Goal: Task Accomplishment & Management: Complete application form

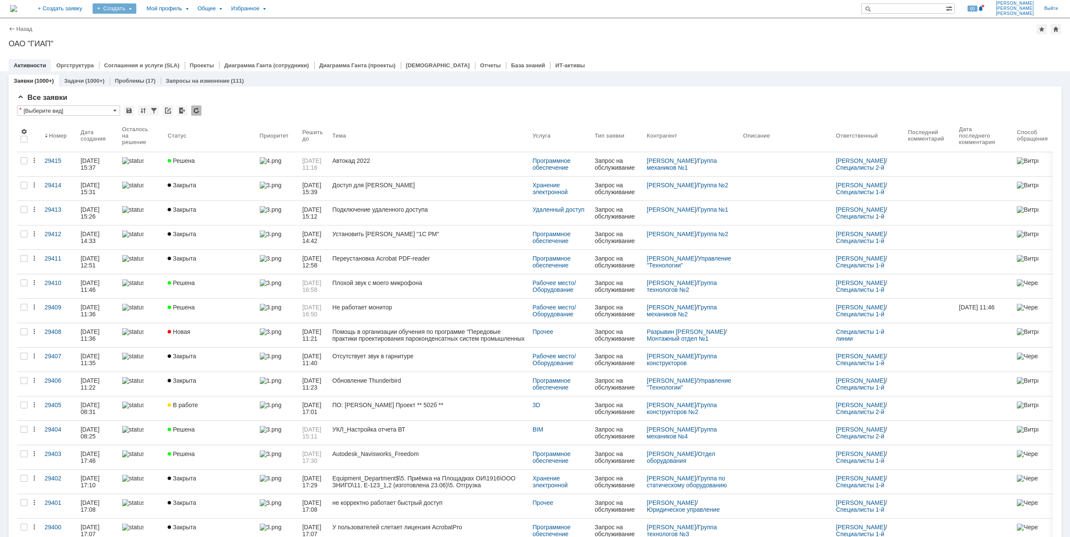
click at [136, 9] on div "Создать" at bounding box center [115, 8] width 44 height 10
click at [159, 51] on link "Заявка" at bounding box center [126, 53] width 65 height 10
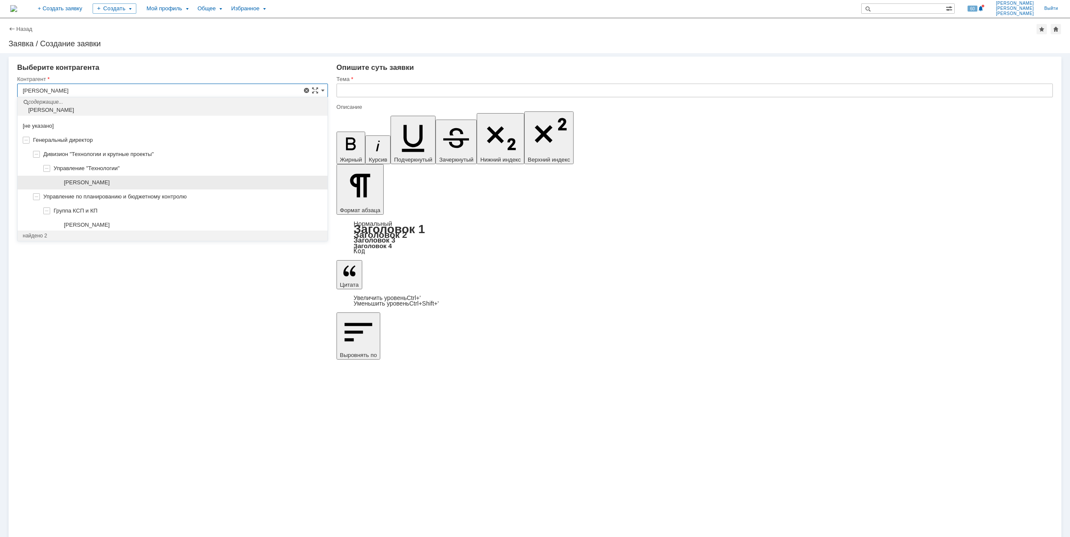
click at [193, 179] on div "[PERSON_NAME]" at bounding box center [193, 182] width 258 height 7
type input "[PERSON_NAME]"
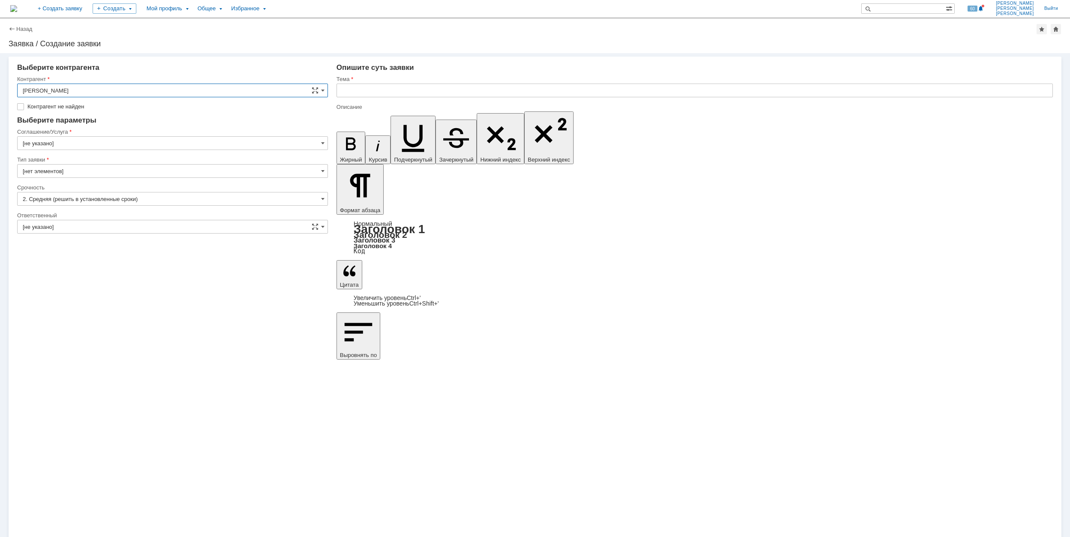
type input "[GEOGRAPHIC_DATA]"
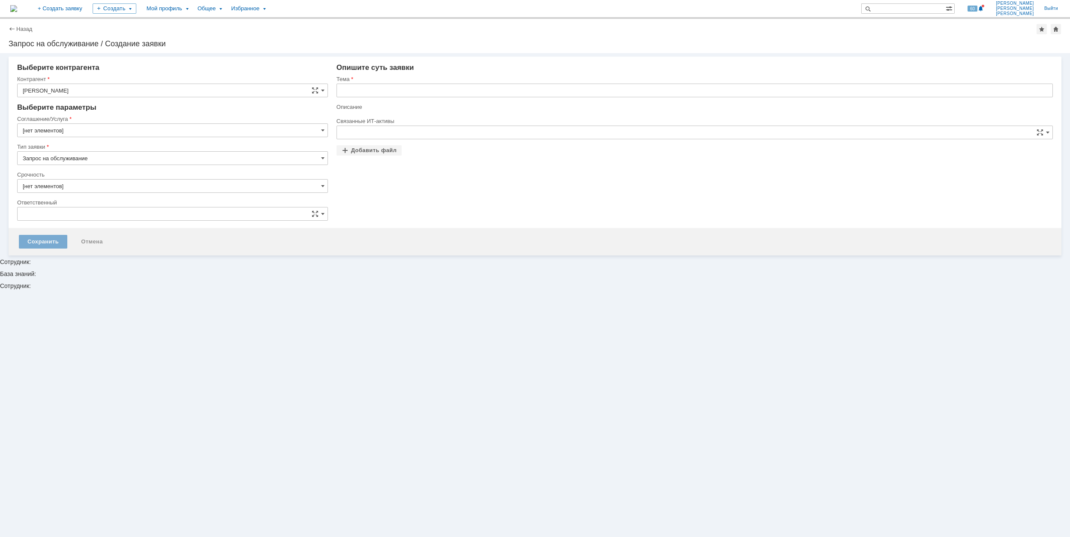
type input "[не указано]"
type input "[нет элементов]"
type input "[GEOGRAPHIC_DATA]"
type input "2. Средняя (решить в установленные сроки)"
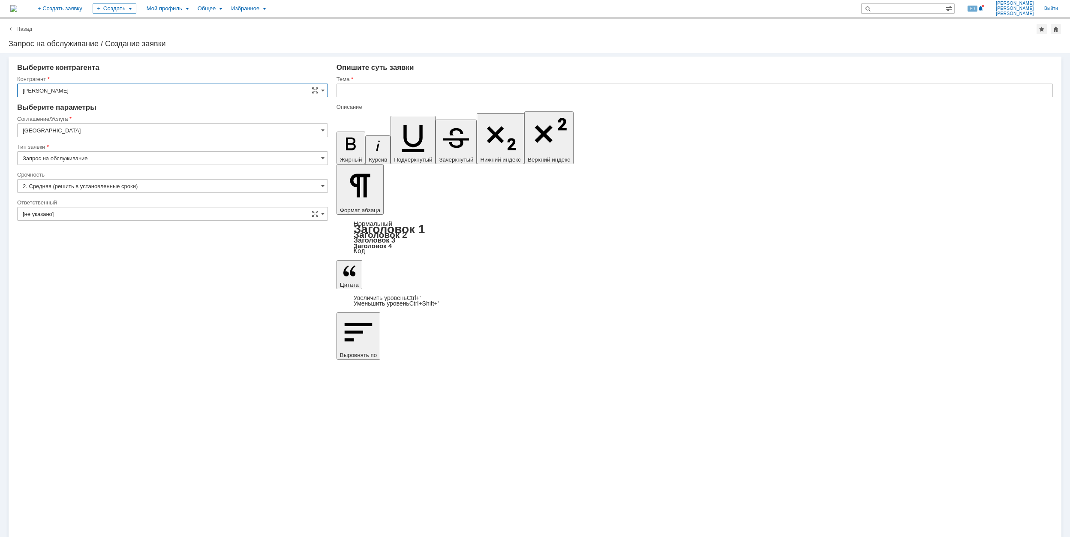
click at [75, 132] on input "[GEOGRAPHIC_DATA]" at bounding box center [172, 130] width 311 height 14
click at [219, 190] on span "Прочее" at bounding box center [173, 186] width 300 height 7
type input "Прочее"
click at [64, 156] on input "Запрос на обслуживание" at bounding box center [172, 158] width 311 height 14
click at [139, 189] on span "Запрос на обслуживание" at bounding box center [173, 188] width 300 height 7
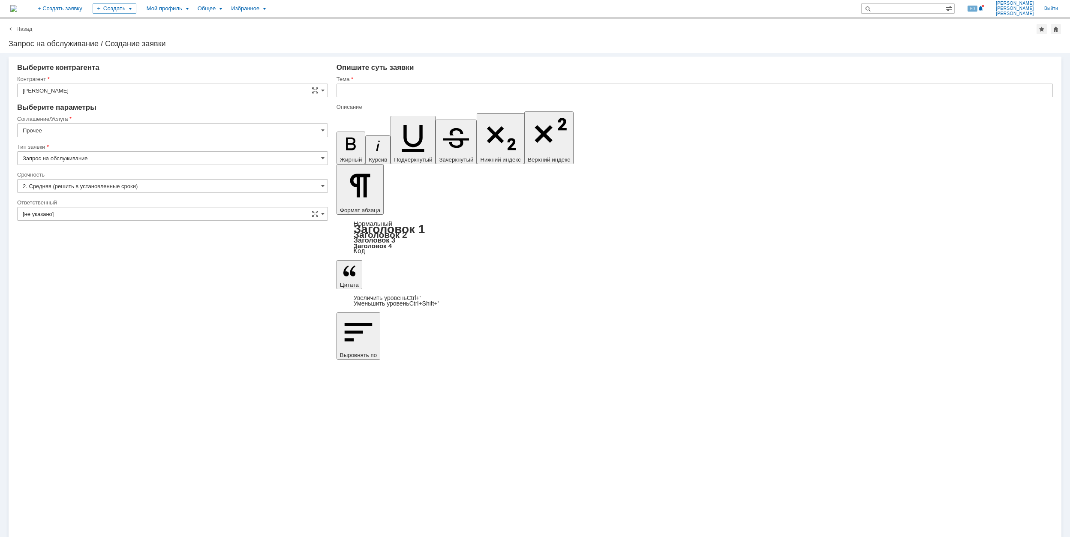
type input "Запрос на обслуживание"
click at [76, 214] on input "[не указано]" at bounding box center [172, 214] width 311 height 14
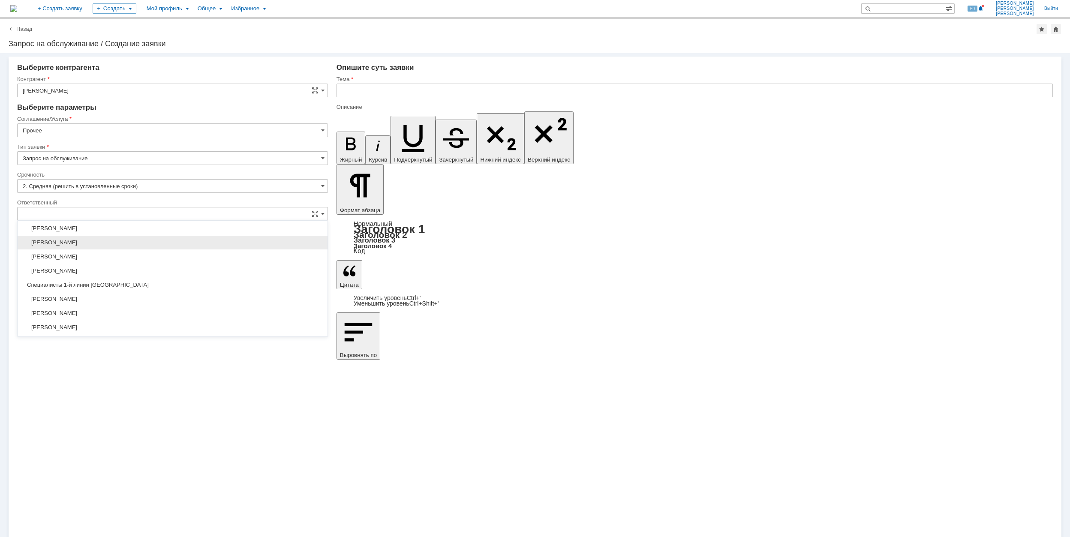
click at [168, 246] on span "[PERSON_NAME]" at bounding box center [173, 242] width 300 height 7
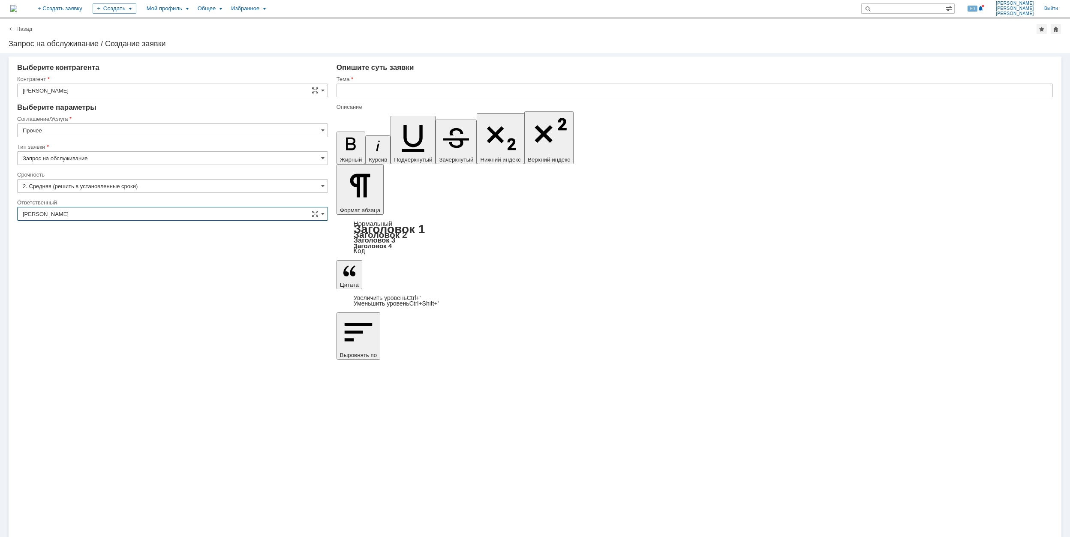
type input "[PERSON_NAME]"
click at [394, 88] on input "text" at bounding box center [694, 91] width 716 height 14
drag, startPoint x: 362, startPoint y: 91, endPoint x: 336, endPoint y: 91, distance: 25.7
click at [336, 91] on input "Забыл пароль от компьютера" at bounding box center [694, 91] width 716 height 14
type input "Забыл пароль от компьютера"
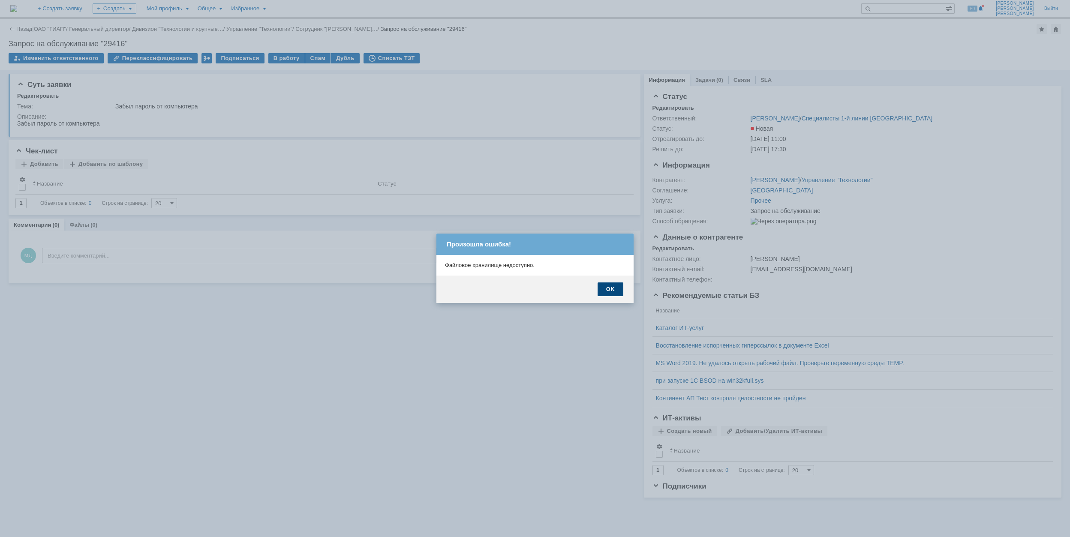
click at [609, 285] on div "OK" at bounding box center [610, 289] width 26 height 14
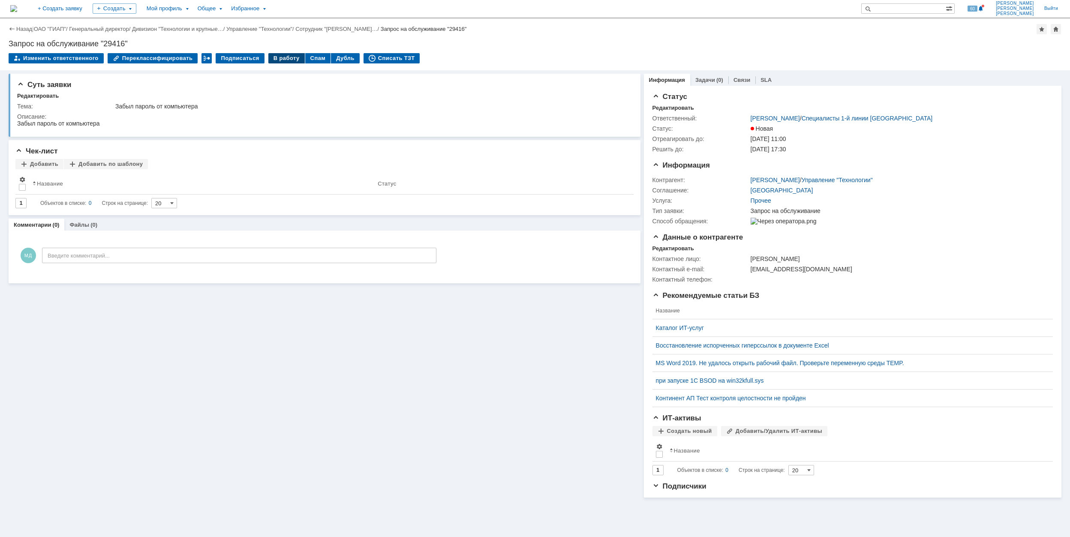
click at [268, 56] on div "В работу" at bounding box center [286, 58] width 36 height 10
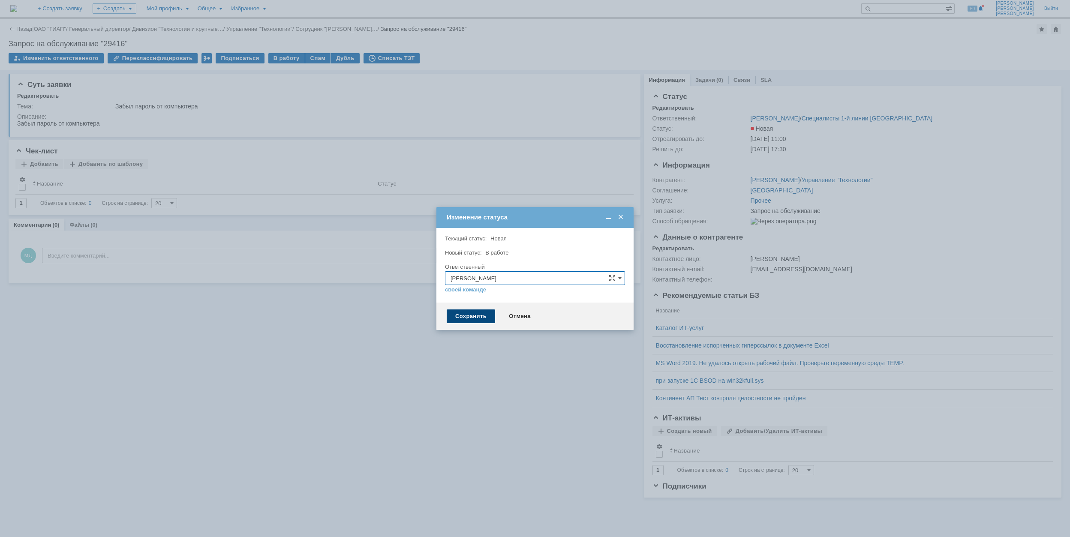
click at [475, 317] on div "Сохранить" at bounding box center [471, 316] width 48 height 14
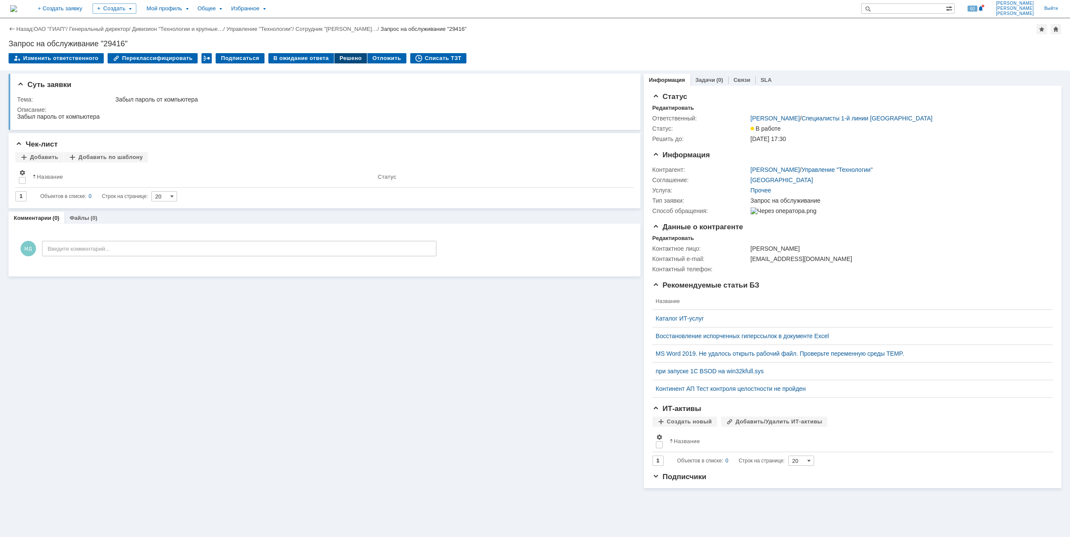
click at [334, 59] on div "Решено" at bounding box center [350, 58] width 33 height 10
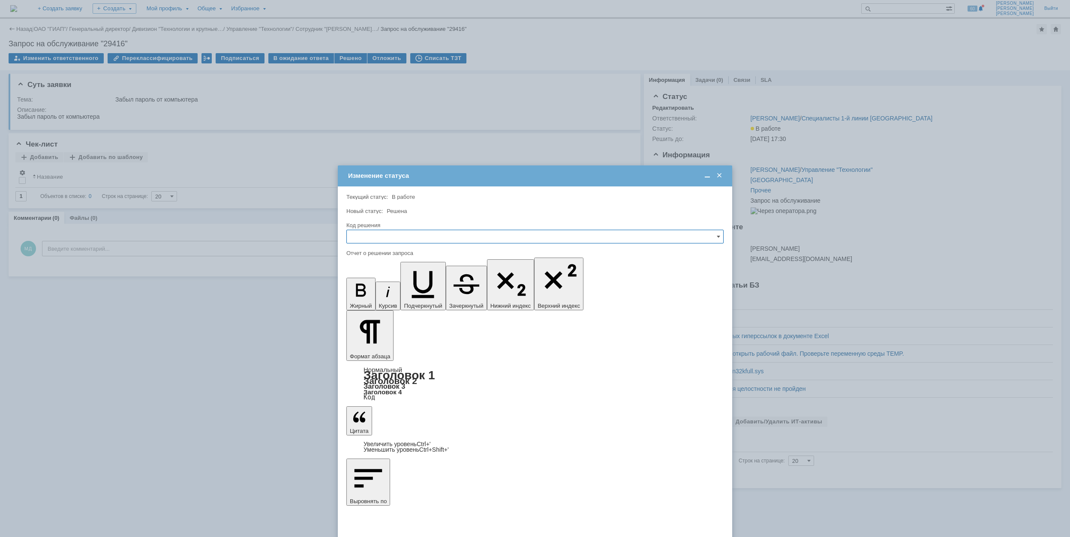
click at [422, 234] on input "text" at bounding box center [534, 237] width 377 height 14
click at [408, 297] on span "Решено" at bounding box center [535, 294] width 366 height 7
type input "Решено"
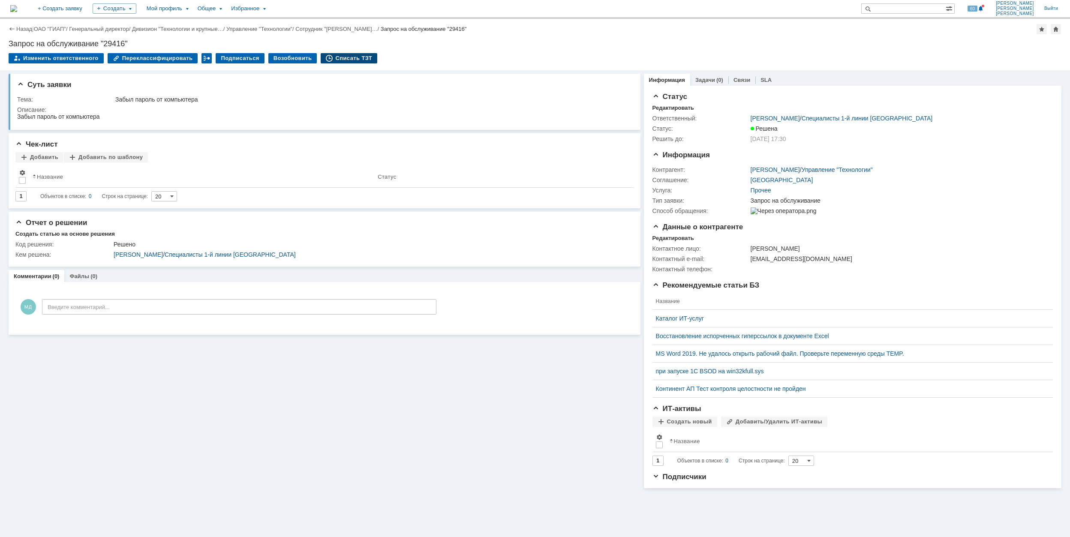
click at [342, 56] on div "Списать ТЗТ" at bounding box center [349, 58] width 57 height 10
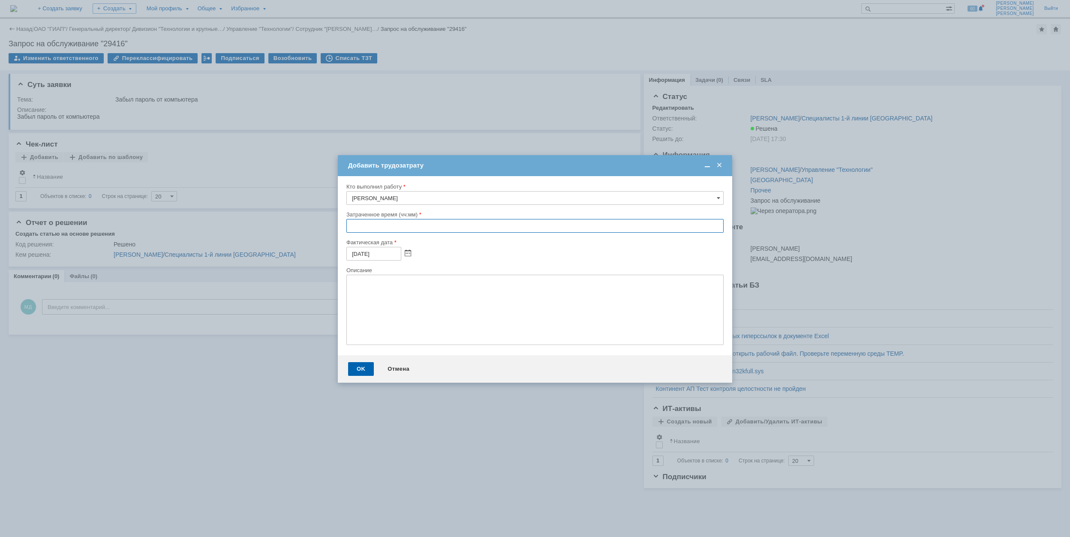
click at [350, 227] on input "text" at bounding box center [534, 226] width 377 height 14
type input "00:30"
click at [363, 373] on div "OK" at bounding box center [361, 369] width 26 height 14
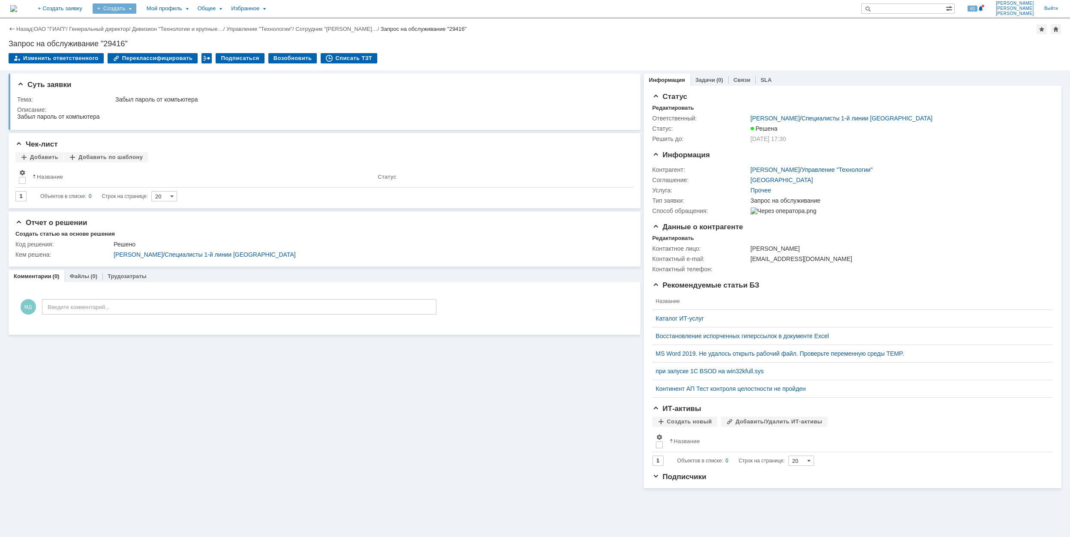
click at [136, 12] on div "Создать" at bounding box center [115, 8] width 44 height 10
click at [159, 56] on link "Заявка" at bounding box center [126, 53] width 65 height 10
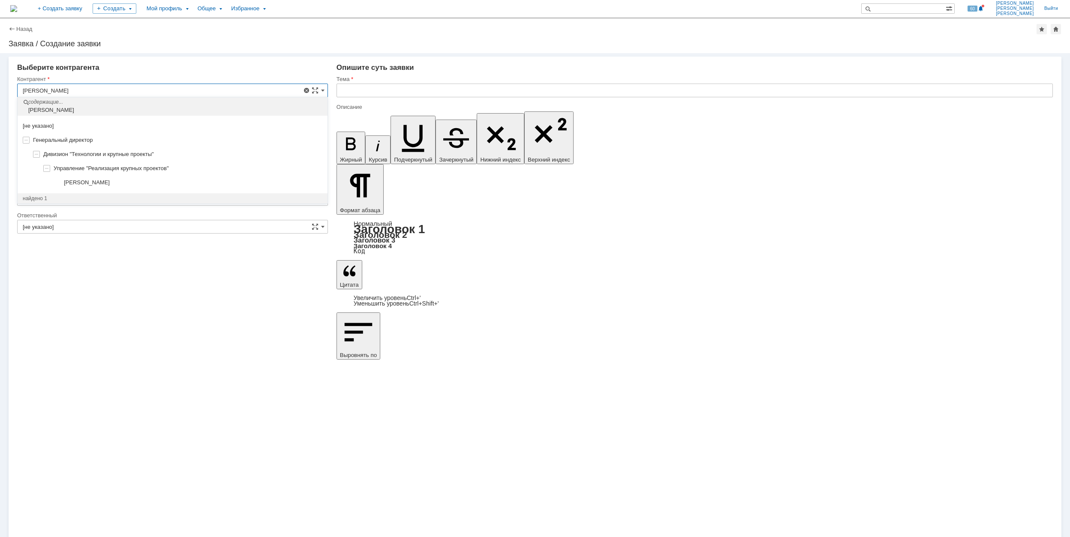
click at [187, 184] on div "[PERSON_NAME]" at bounding box center [193, 182] width 258 height 7
type input "[PERSON_NAME]"
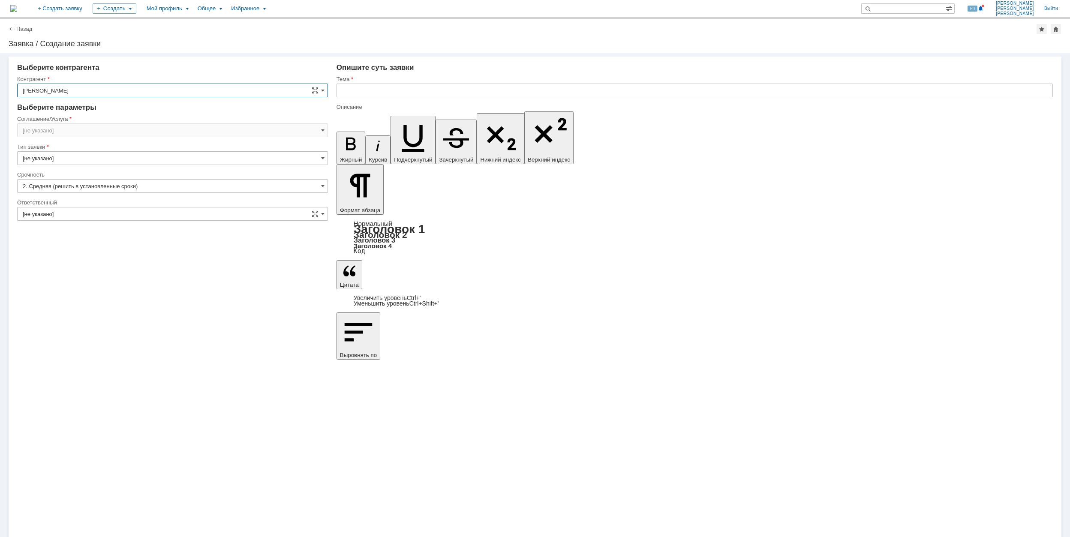
type input "[GEOGRAPHIC_DATA]"
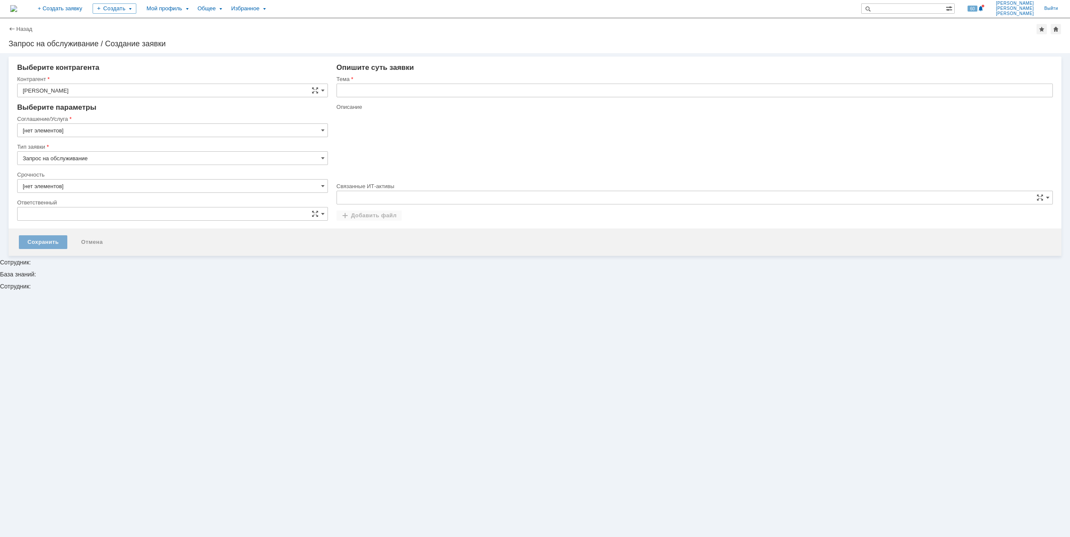
type input "[GEOGRAPHIC_DATA]"
type input "2. Средняя (решить в установленные сроки)"
type input "[не указано]"
type input "[нет элементов]"
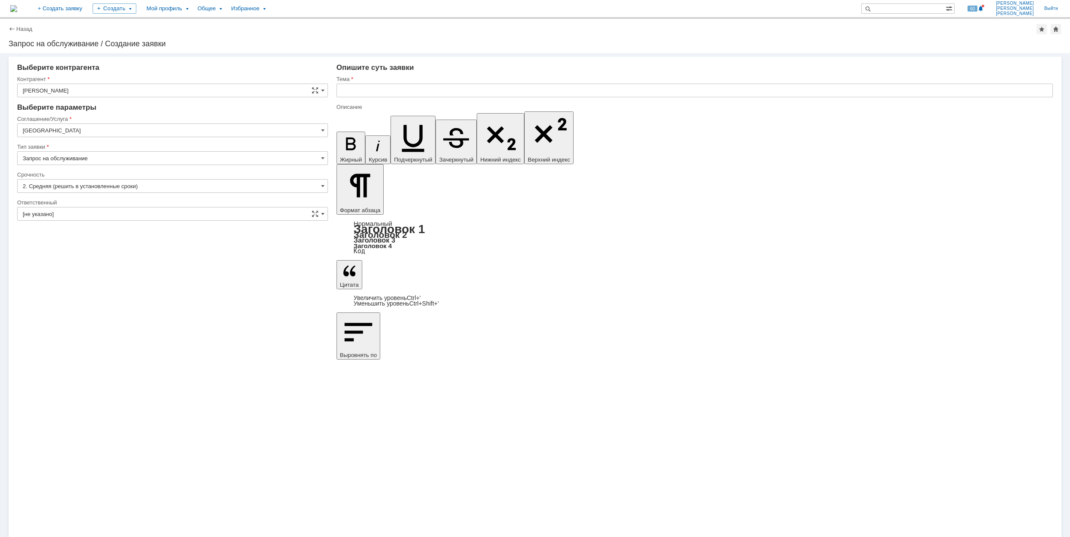
click at [135, 131] on input "[GEOGRAPHIC_DATA]" at bounding box center [172, 130] width 311 height 14
click at [162, 187] on span "Программное обеспечение" at bounding box center [173, 186] width 300 height 7
type input "Программное обеспечение"
click at [119, 183] on input "[не указано]" at bounding box center [172, 186] width 311 height 14
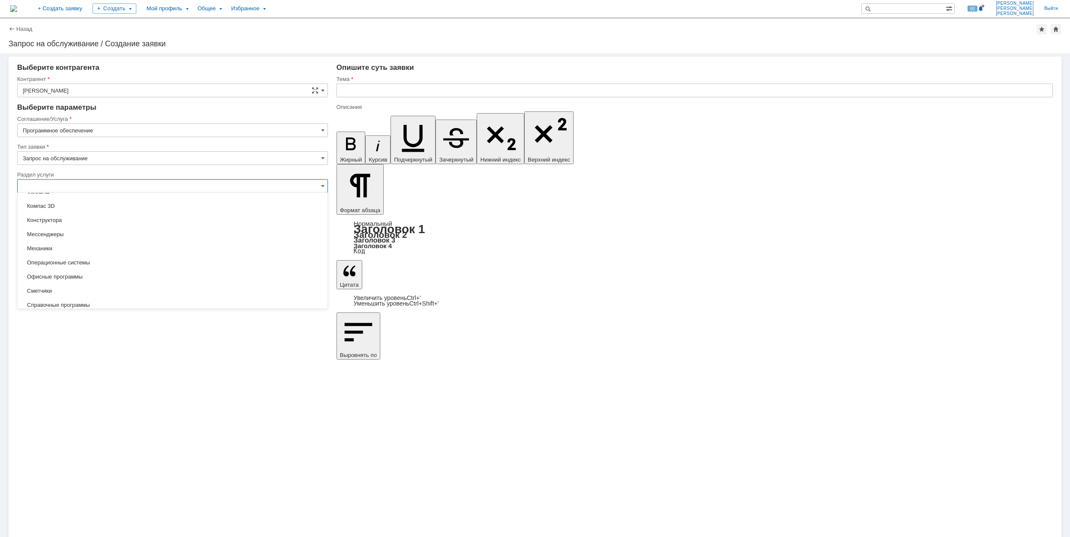
scroll to position [100, 0]
click at [91, 273] on span "Офисные программы" at bounding box center [173, 271] width 300 height 7
type input "Офисные программы"
click at [89, 215] on input "[не указано]" at bounding box center [172, 214] width 311 height 14
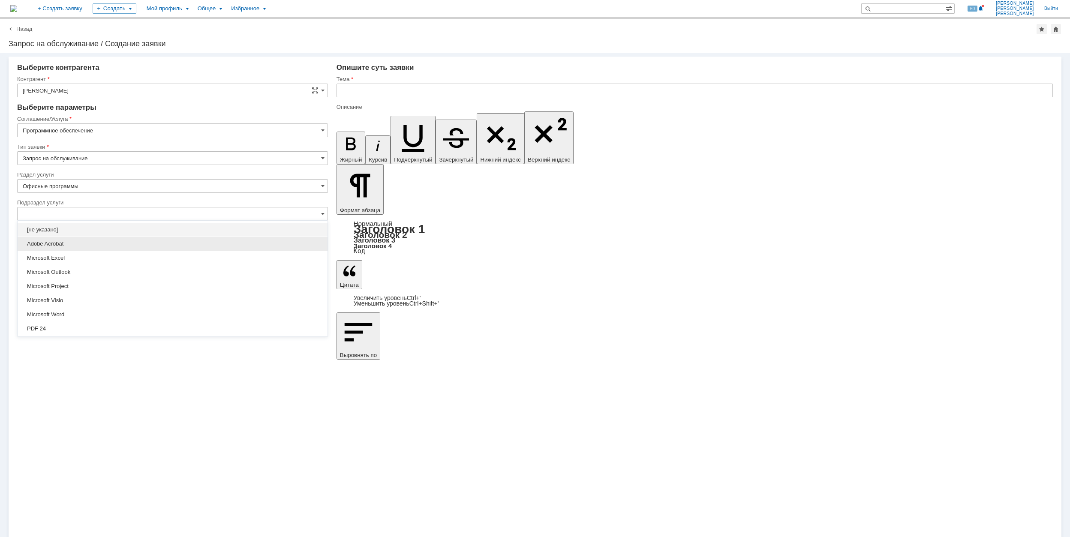
click at [99, 243] on span "Adobe Acrobat" at bounding box center [173, 243] width 300 height 7
type input "Adobe Acrobat"
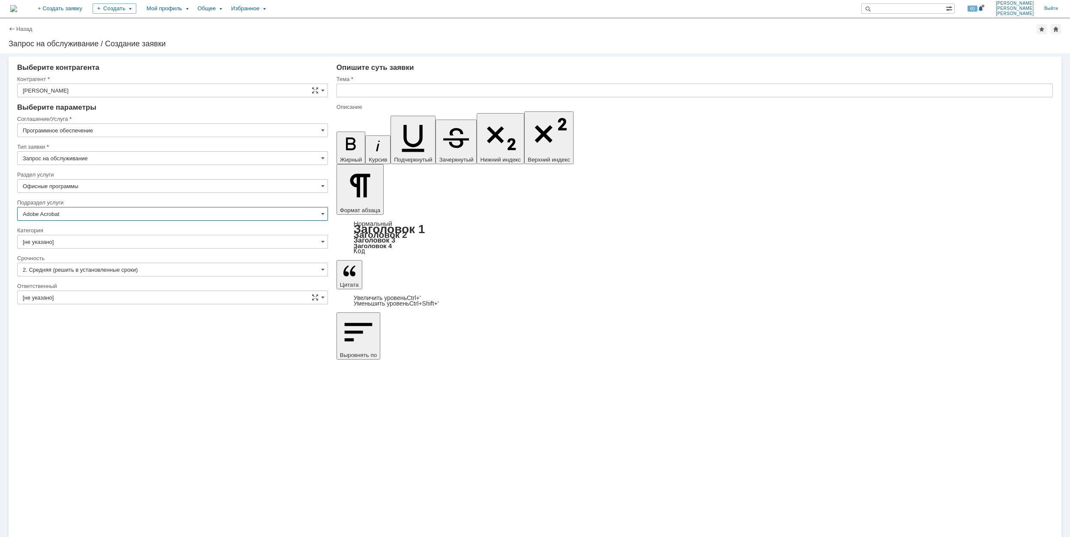
click at [99, 243] on input "[не указано]" at bounding box center [172, 242] width 311 height 14
type input "Adobe Acrobat"
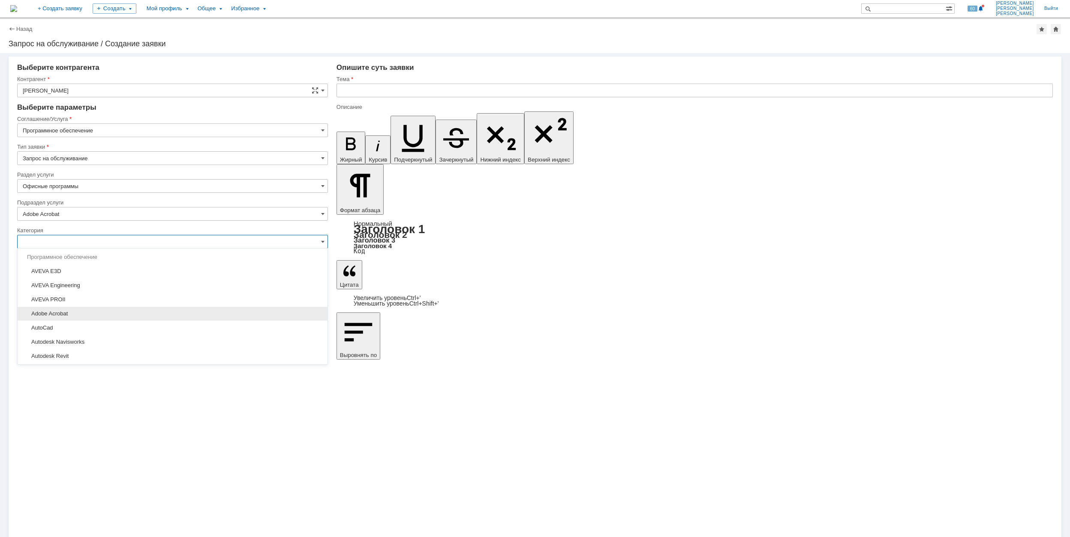
click at [129, 310] on div "Adobe Acrobat" at bounding box center [173, 314] width 310 height 14
type input "Adobe Acrobat"
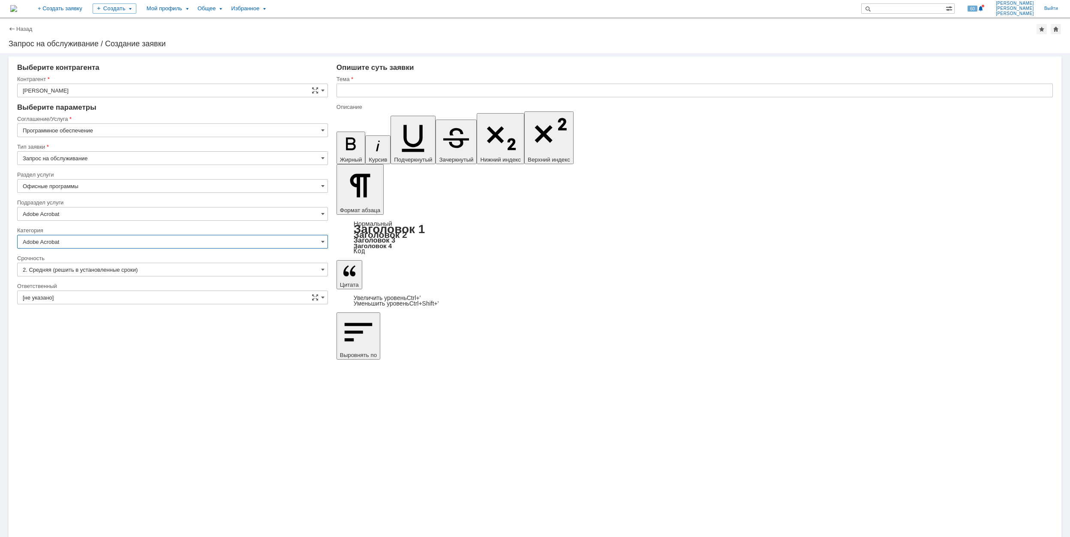
click at [131, 295] on input "[не указано]" at bounding box center [172, 298] width 311 height 14
type input "Adobe Acrobat"
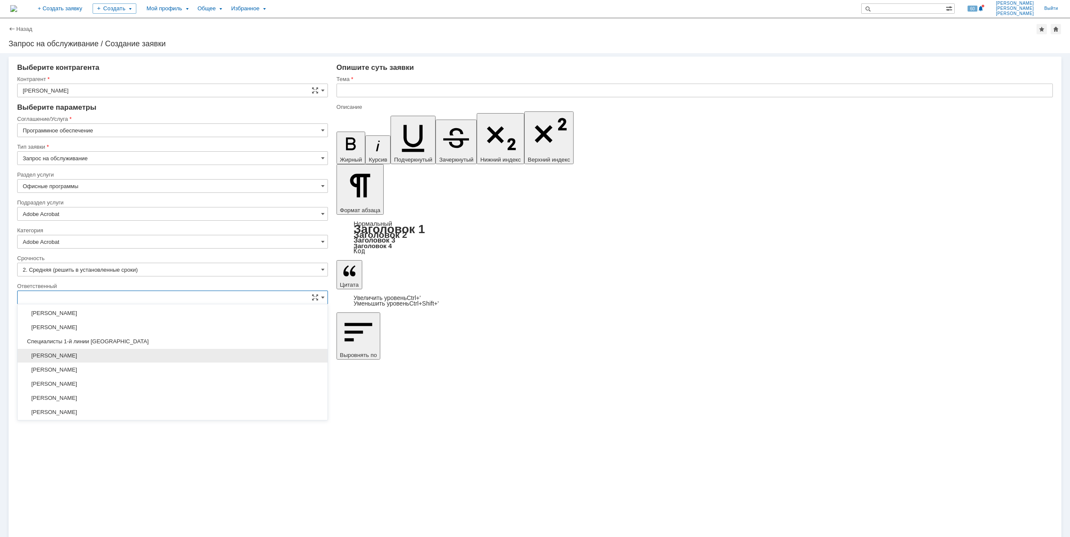
scroll to position [312, 0]
click at [175, 386] on span "[PERSON_NAME]" at bounding box center [173, 383] width 300 height 7
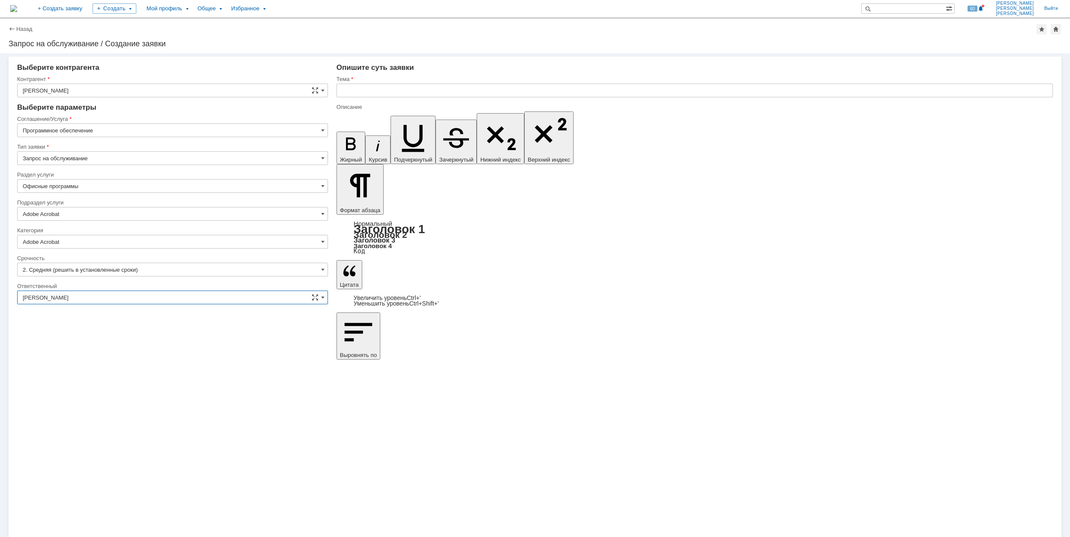
type input "[PERSON_NAME]"
click at [415, 88] on input "text" at bounding box center [694, 91] width 716 height 14
click at [378, 91] on input "Моссовый сбо активации AcrobatPro" at bounding box center [694, 91] width 716 height 14
click at [461, 88] on input "Моссовый сбоq активации AcrobatPro" at bounding box center [694, 91] width 716 height 14
click at [383, 91] on input "Моссовый сбоq активации AcrobatPro" at bounding box center [694, 91] width 716 height 14
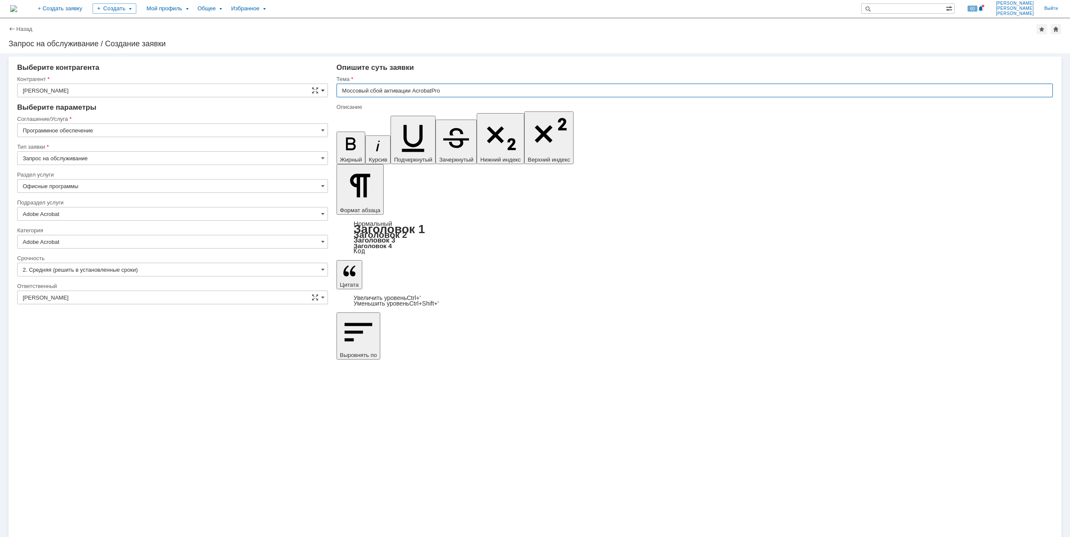
drag, startPoint x: 467, startPoint y: 90, endPoint x: 323, endPoint y: 90, distance: 144.4
click at [348, 90] on input "Моссовый сбой активации AcrobatPro" at bounding box center [694, 91] width 716 height 14
click at [350, 90] on input "Моссовый сбой активации AcrobatPro" at bounding box center [694, 91] width 716 height 14
drag, startPoint x: 460, startPoint y: 91, endPoint x: 338, endPoint y: 92, distance: 121.7
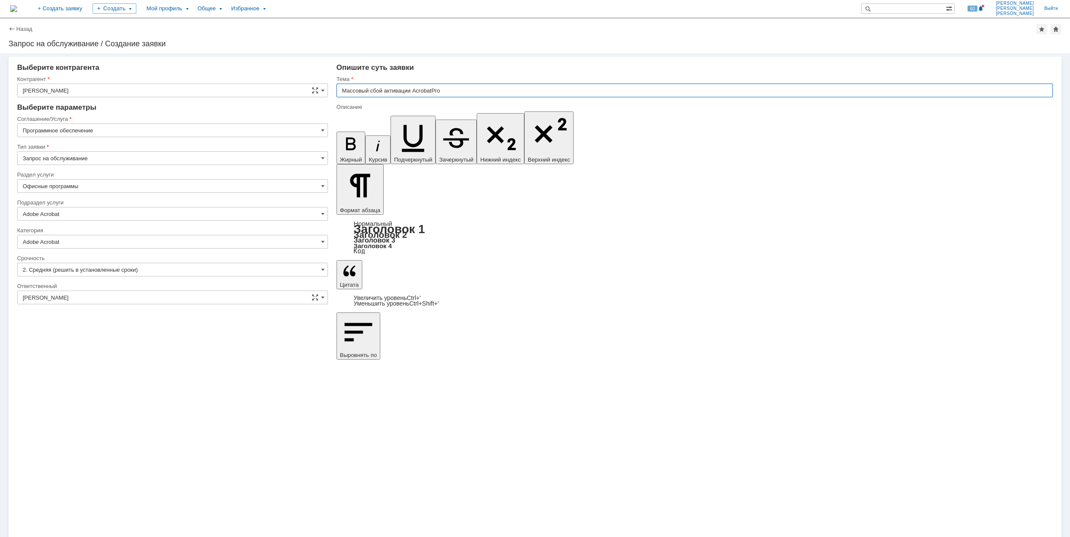
click at [338, 92] on input "Массовый сбой активации AcrobatPro" at bounding box center [694, 91] width 716 height 14
type input "Массовый сбой активации AcrobatPro"
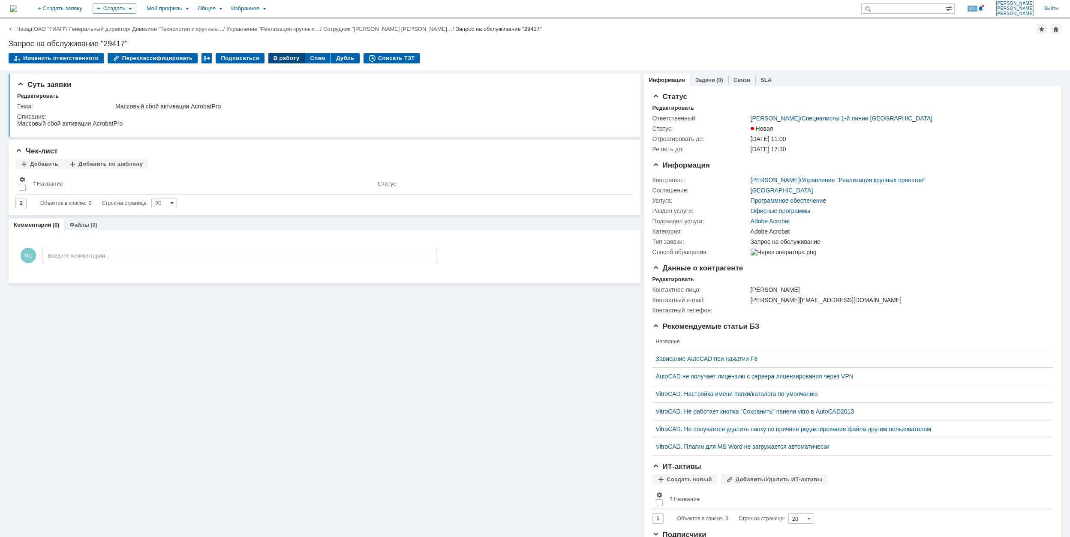
click at [268, 55] on div "В работу" at bounding box center [286, 58] width 36 height 10
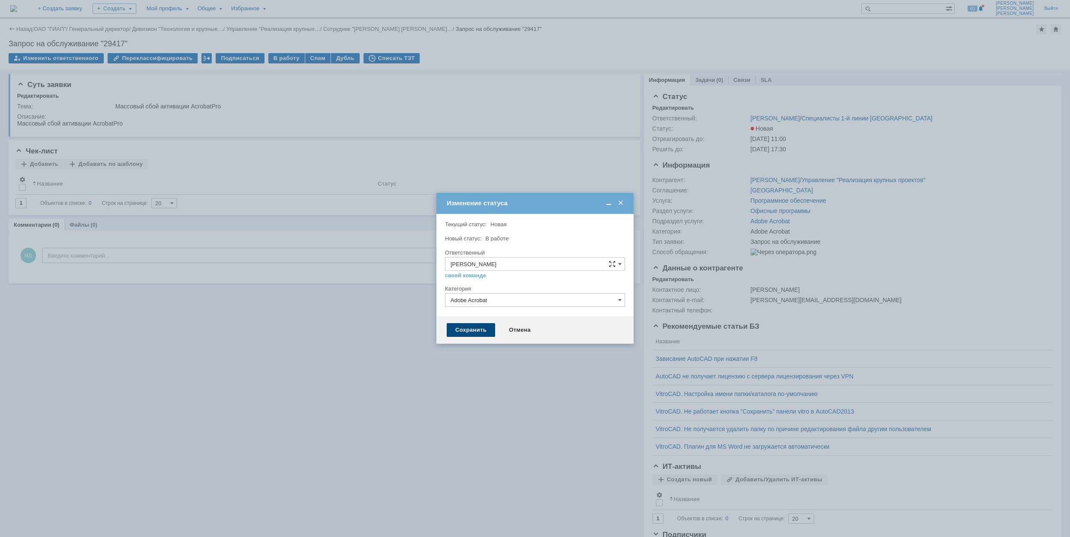
click at [475, 331] on div "Сохранить" at bounding box center [471, 330] width 48 height 14
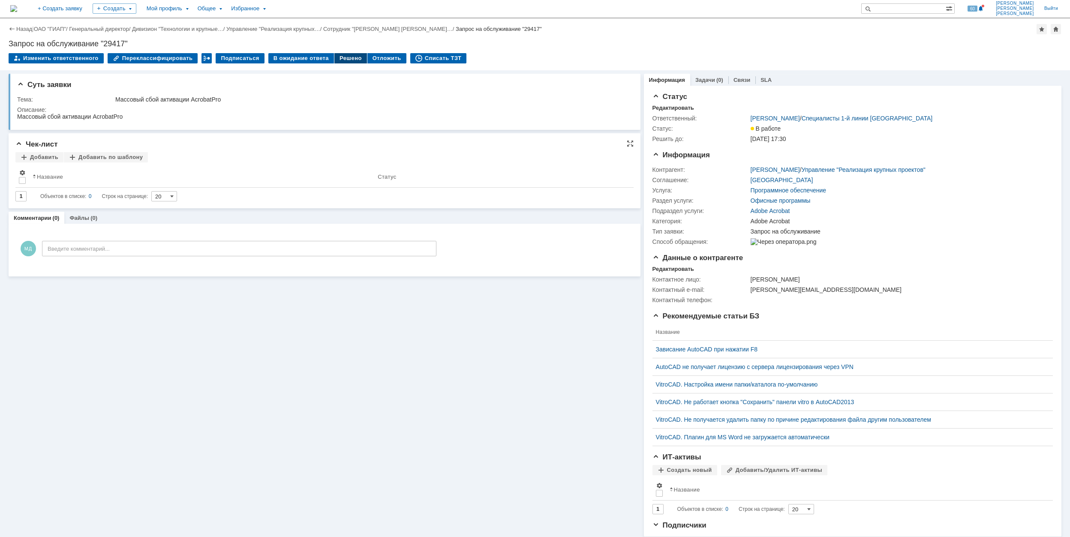
click at [338, 59] on div "Решено" at bounding box center [350, 58] width 33 height 10
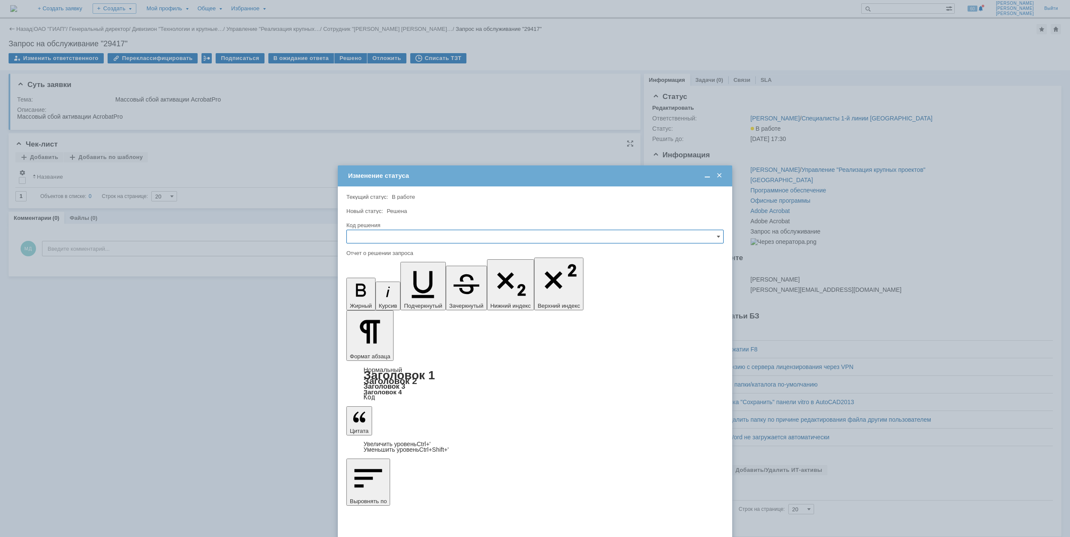
click at [417, 238] on input "text" at bounding box center [534, 237] width 377 height 14
click at [395, 292] on span "Решено" at bounding box center [535, 294] width 366 height 7
type input "Решено"
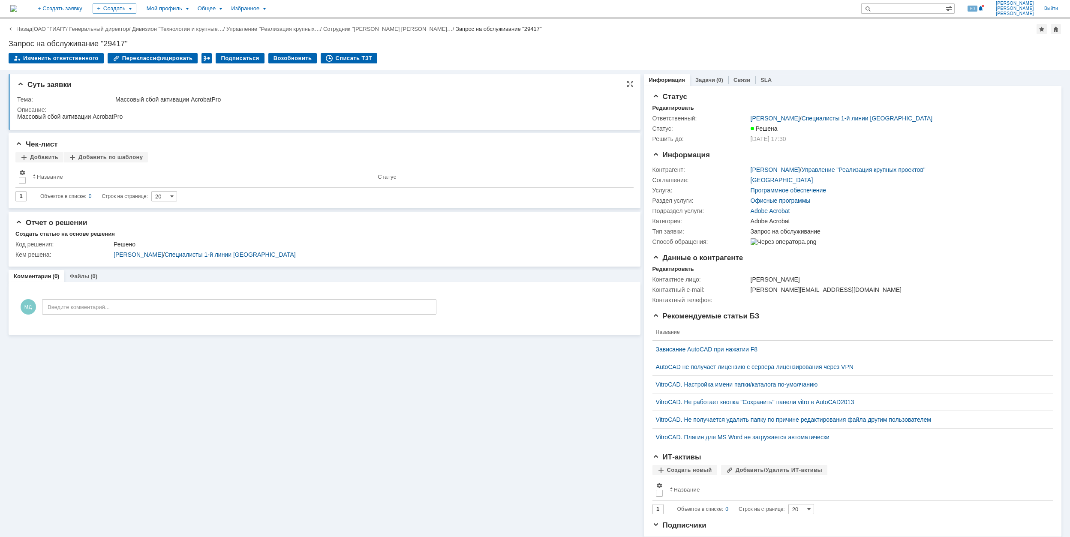
drag, startPoint x: 353, startPoint y: 55, endPoint x: 370, endPoint y: 102, distance: 49.8
click at [353, 56] on div "Списать ТЗТ" at bounding box center [349, 58] width 57 height 10
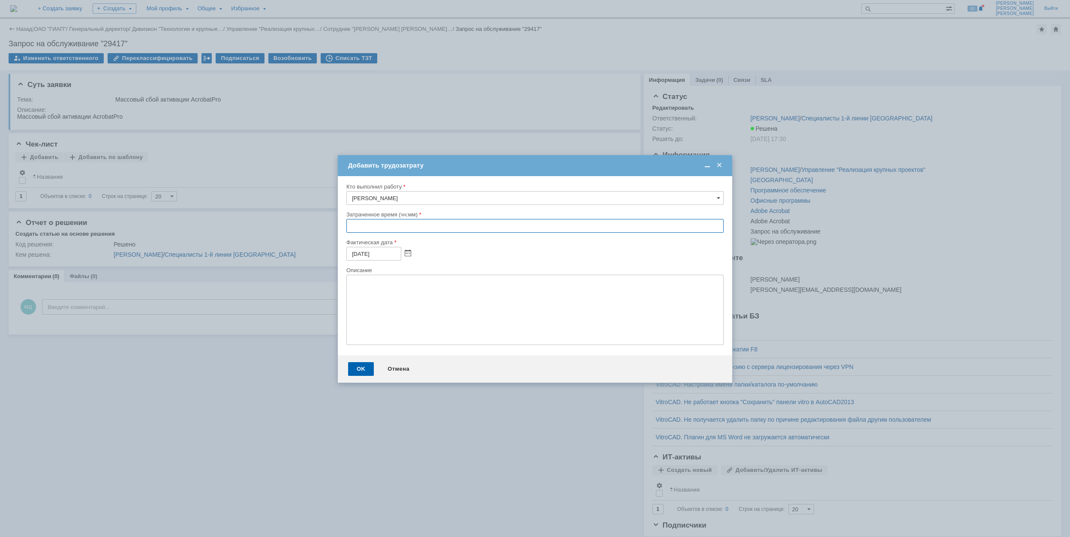
drag, startPoint x: 350, startPoint y: 227, endPoint x: 348, endPoint y: 219, distance: 7.4
click at [349, 226] on input "text" at bounding box center [534, 226] width 377 height 14
type input "00:3_"
click at [400, 369] on div "Отмена" at bounding box center [398, 369] width 39 height 14
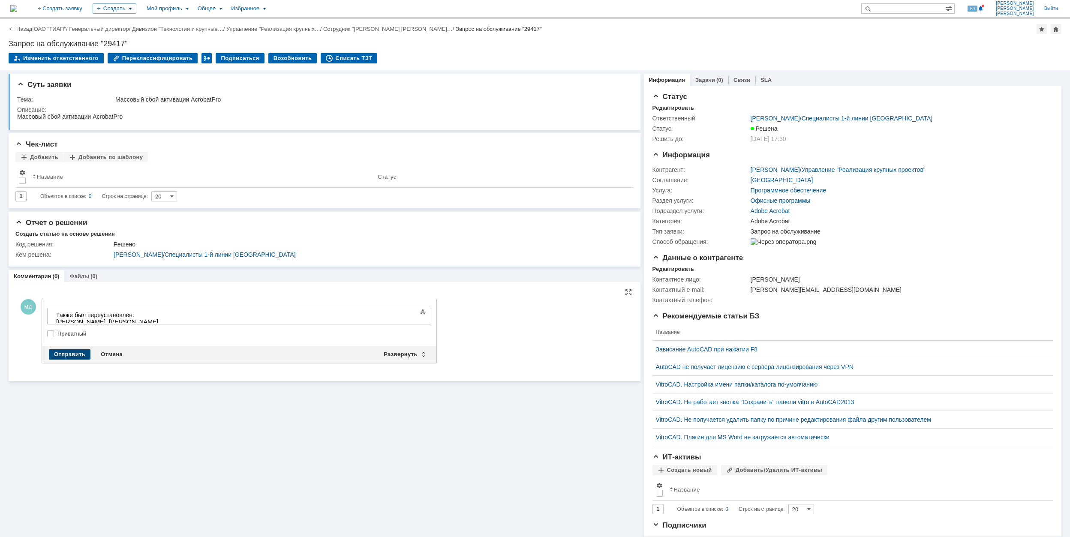
click at [66, 352] on div "Отправить" at bounding box center [70, 354] width 42 height 10
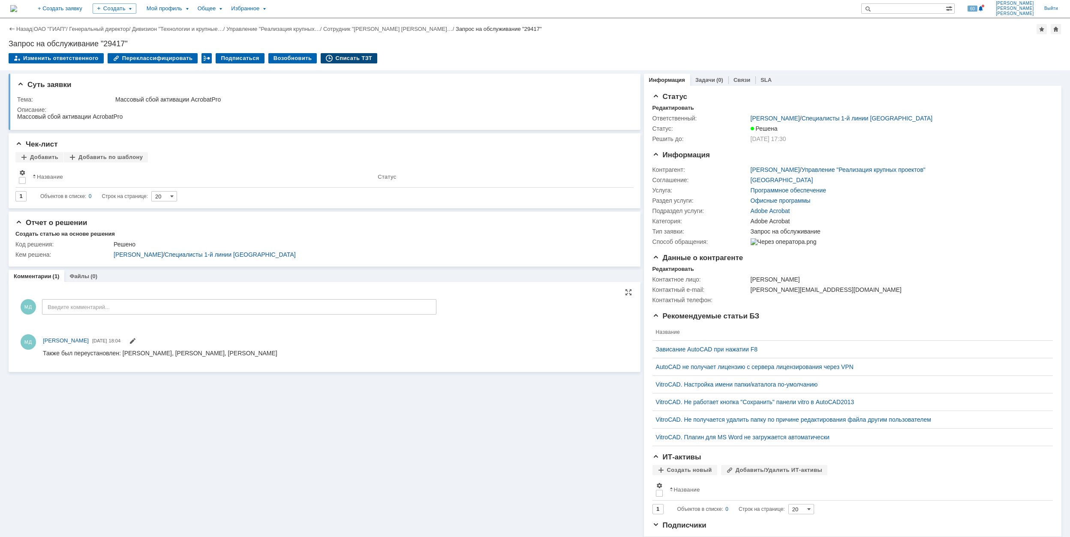
click at [333, 59] on div "Списать ТЗТ" at bounding box center [349, 58] width 57 height 10
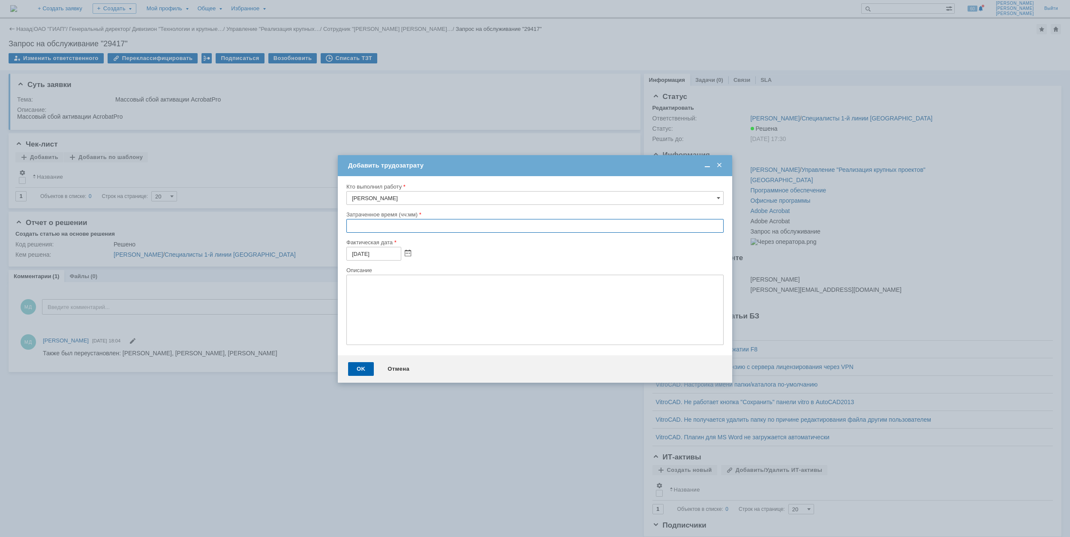
click at [347, 226] on input "text" at bounding box center [534, 226] width 377 height 14
type input "01:40"
click at [359, 372] on div "OK" at bounding box center [361, 369] width 26 height 14
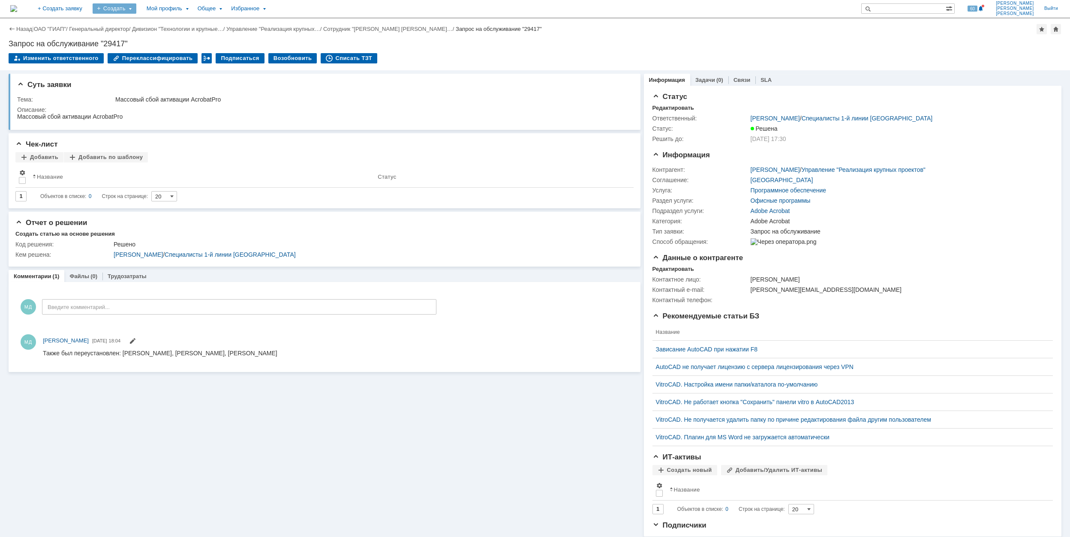
click at [136, 13] on div "Создать" at bounding box center [115, 8] width 44 height 10
click at [141, 55] on link "Заявка" at bounding box center [126, 53] width 65 height 10
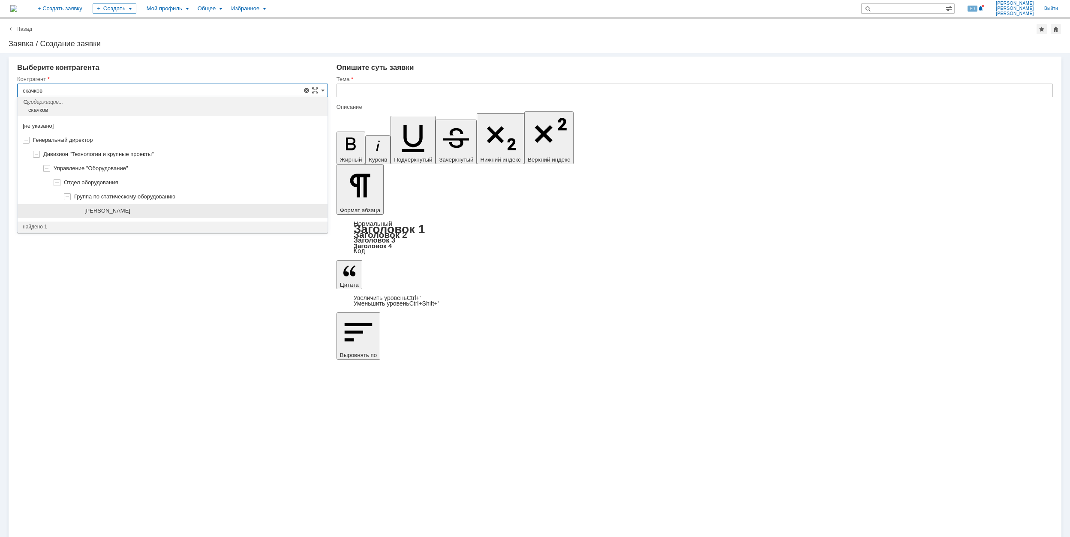
click at [185, 213] on div "[PERSON_NAME]" at bounding box center [203, 210] width 238 height 7
type input "[PERSON_NAME]"
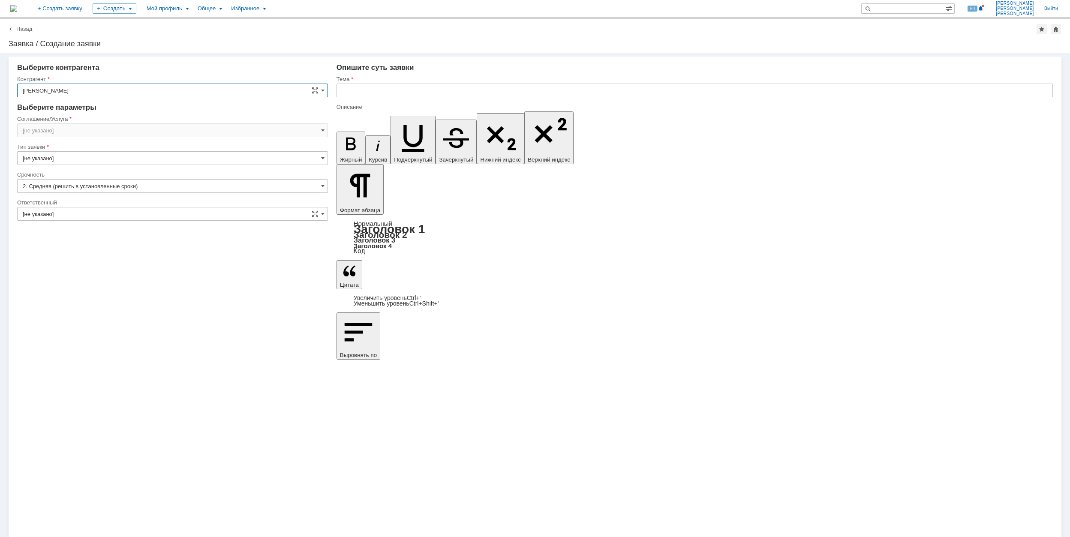
type input "[GEOGRAPHIC_DATA]"
click at [111, 134] on input "[GEOGRAPHIC_DATA]" at bounding box center [172, 130] width 311 height 14
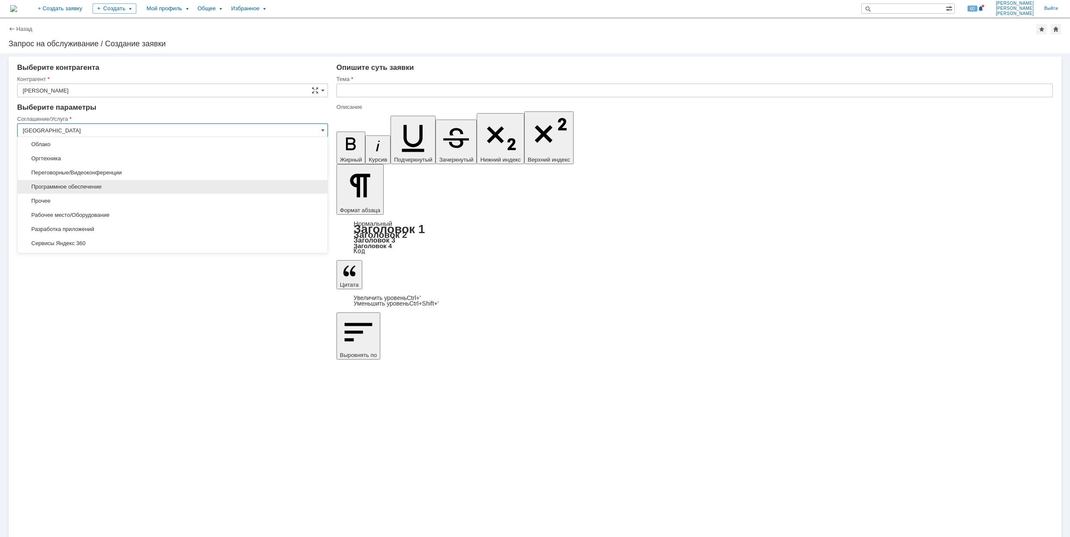
click at [157, 187] on span "Программное обеспечение" at bounding box center [173, 186] width 300 height 7
type input "Программное обеспечение"
click at [96, 182] on input "[не указано]" at bounding box center [172, 186] width 311 height 14
type input "[не указано]"
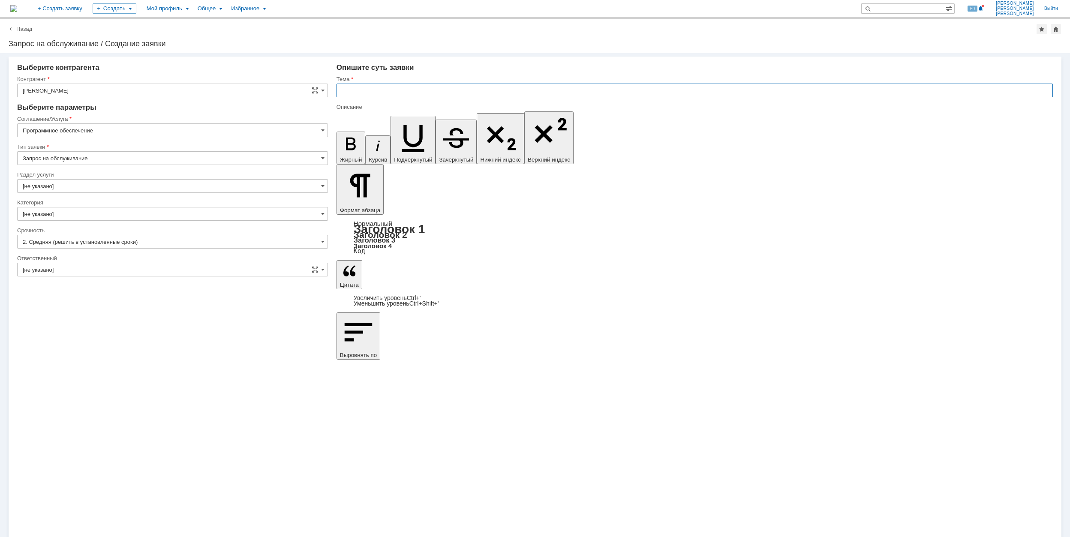
click at [465, 96] on input "text" at bounding box center [694, 91] width 716 height 14
paste input "Autodesk_Navisworks_Freedom"
type input "Autodesk_Navisworks_Freedom"
drag, startPoint x: 441, startPoint y: 3782, endPoint x: 431, endPoint y: 3782, distance: 10.7
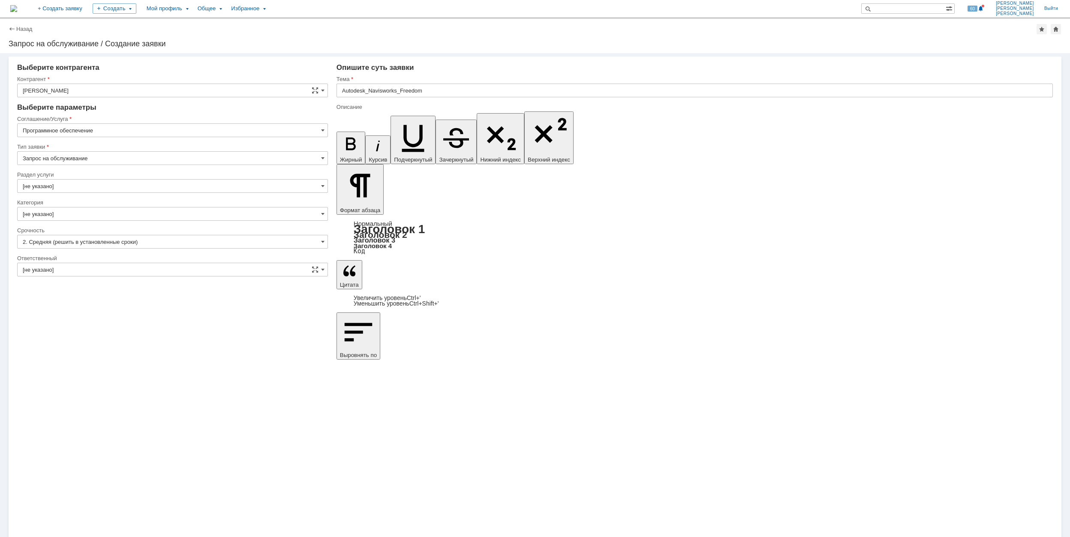
scroll to position [195, 4]
click at [123, 188] on input "[не указано]" at bounding box center [172, 186] width 311 height 14
click at [160, 230] on span "Autodesk" at bounding box center [173, 230] width 300 height 7
type input "Autodesk"
click at [96, 215] on input "[не указано]" at bounding box center [172, 214] width 311 height 14
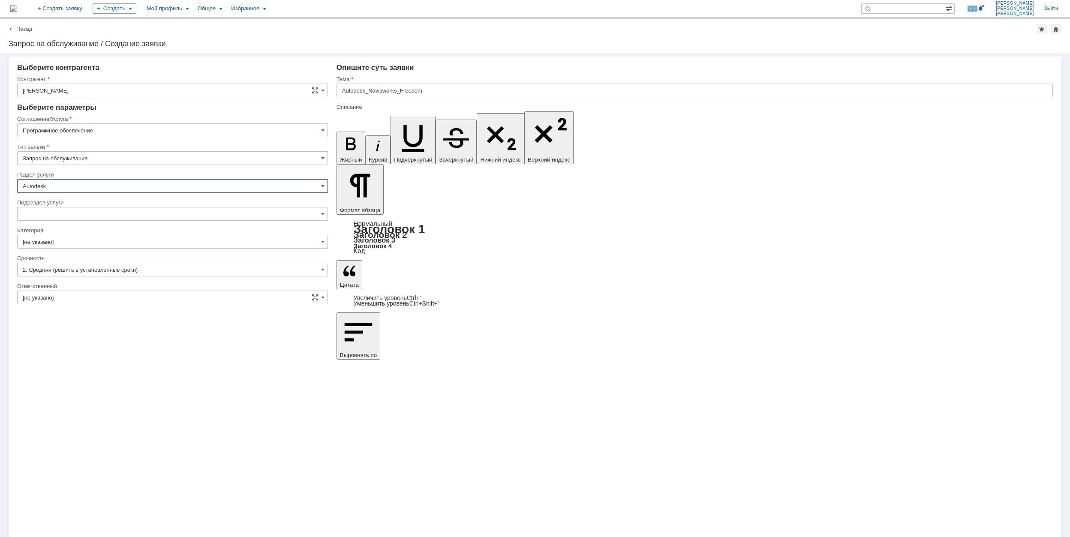
type input "Autodesk"
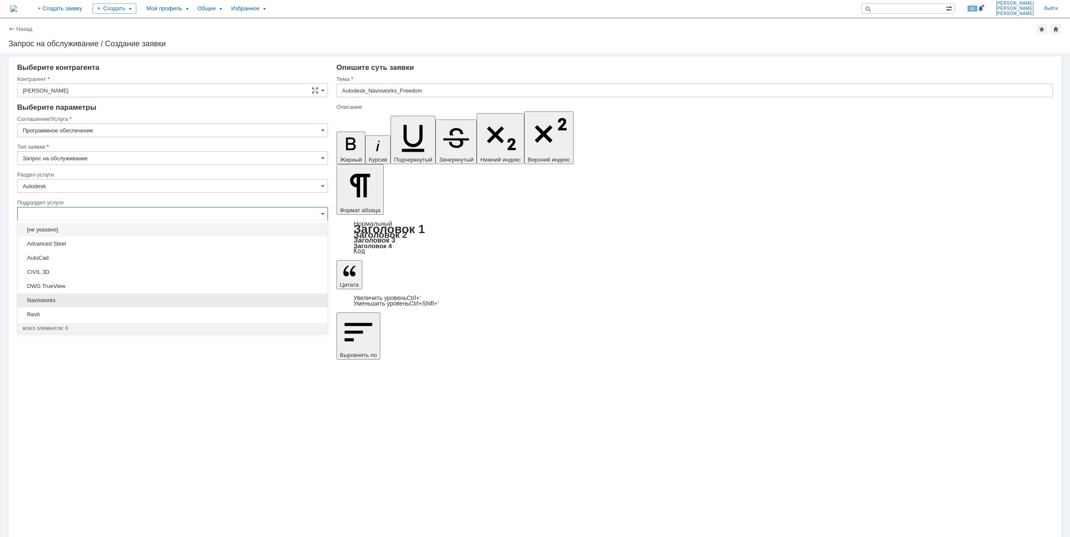
click at [138, 307] on div "Navisworks" at bounding box center [173, 301] width 310 height 14
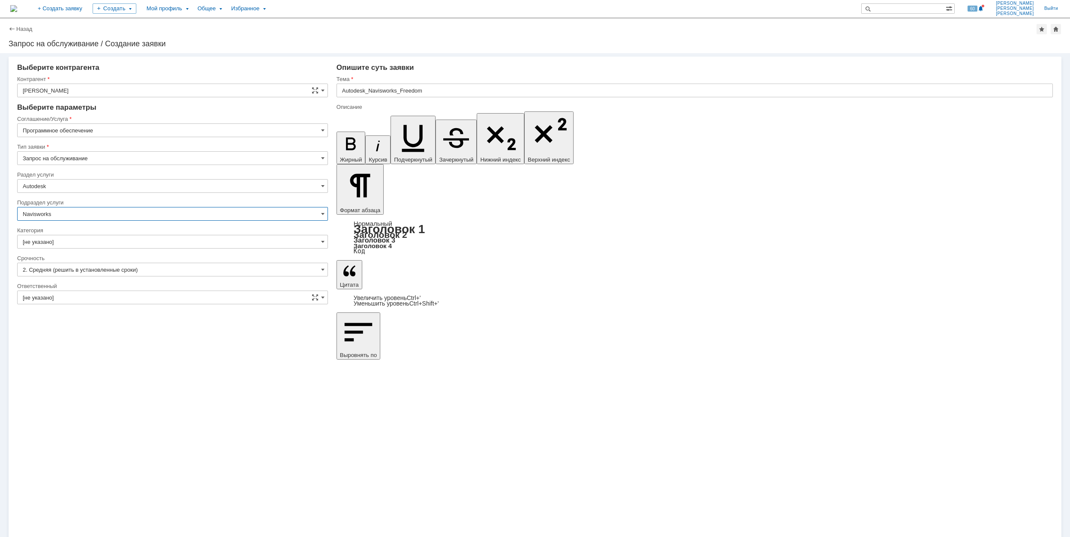
type input "Navisworks"
click at [108, 239] on input "[не указано]" at bounding box center [172, 242] width 311 height 14
click at [127, 345] on span "Autodesk Navisworks" at bounding box center [173, 342] width 300 height 7
type input "Autodesk Navisworks"
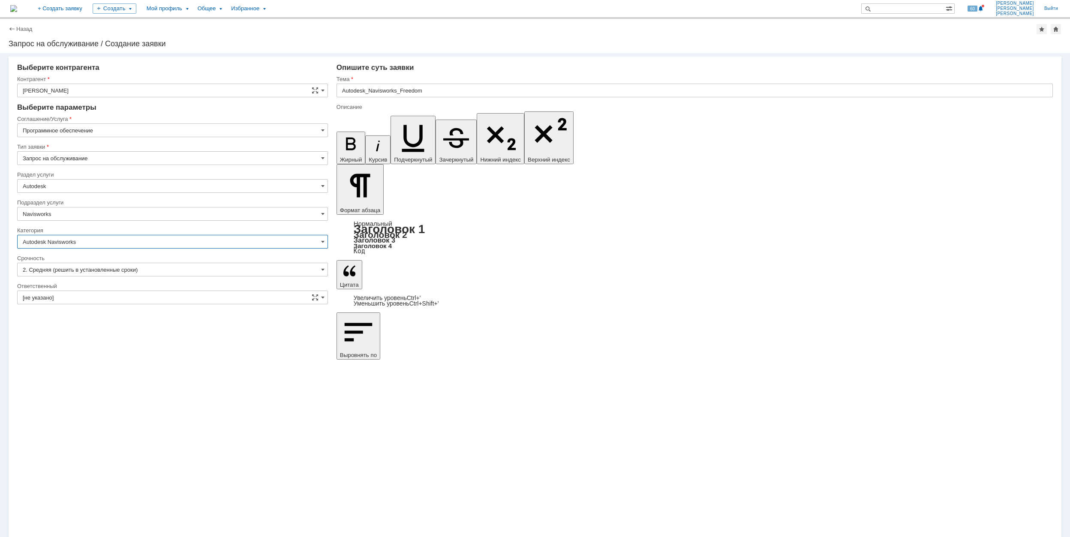
click at [124, 300] on input "[не указано]" at bounding box center [172, 298] width 311 height 14
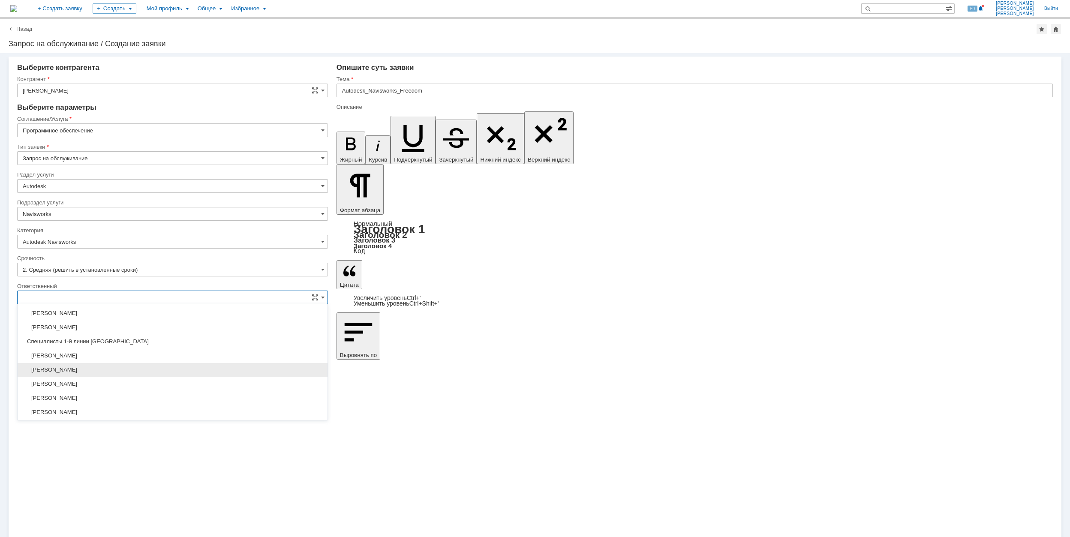
scroll to position [369, 0]
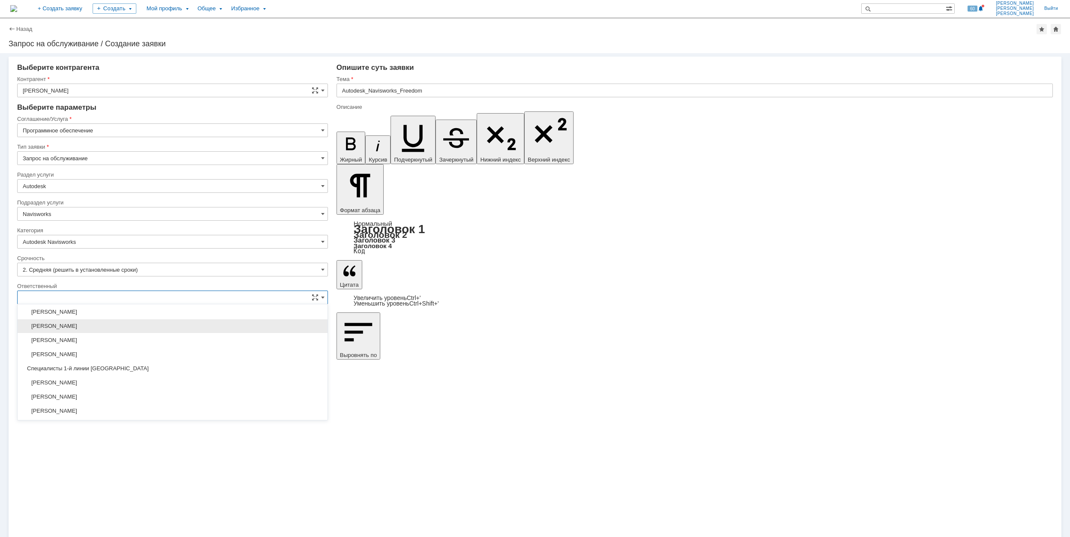
click at [146, 330] on span "[PERSON_NAME]" at bounding box center [173, 326] width 300 height 7
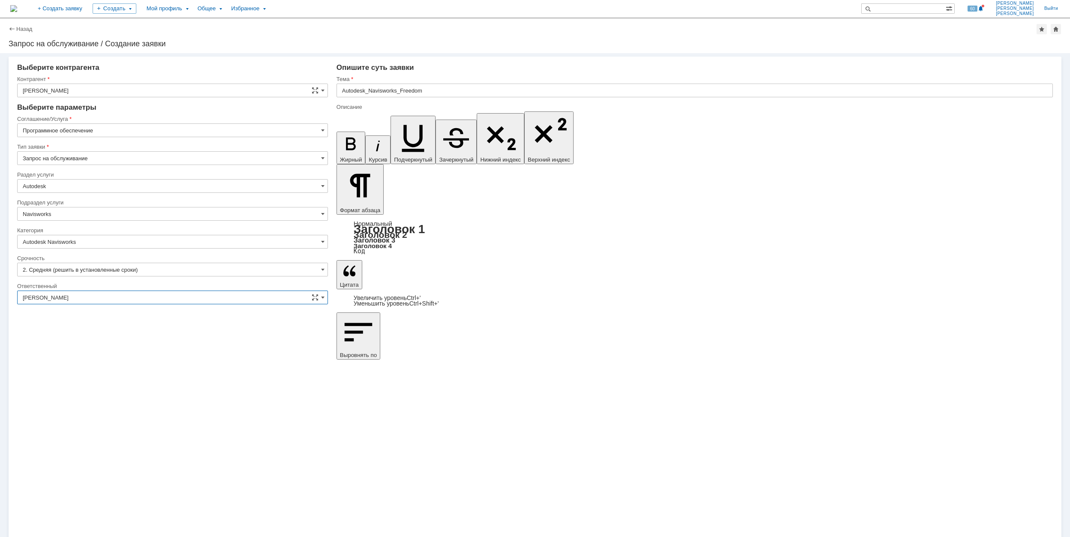
type input "[PERSON_NAME]"
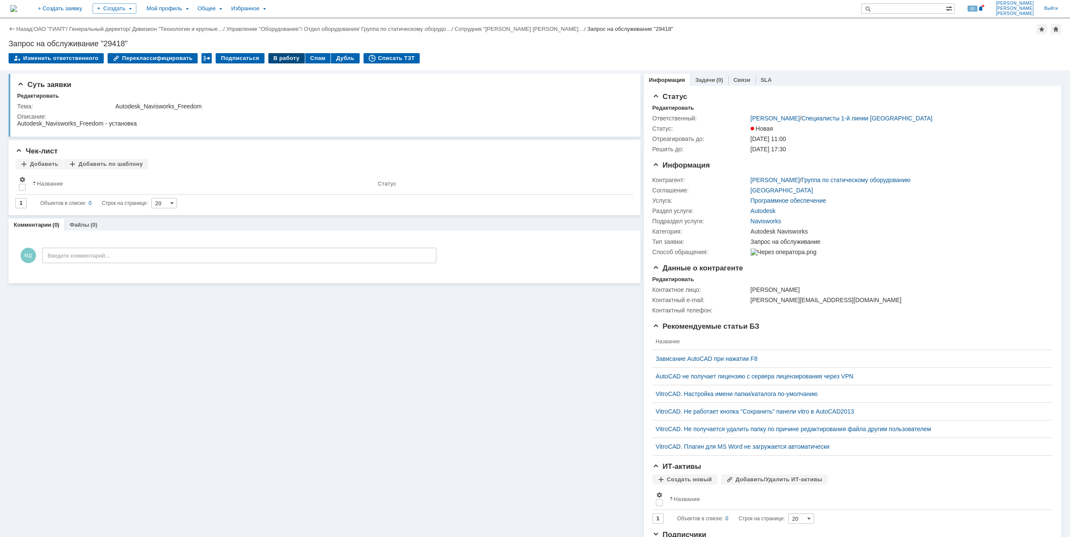
click at [275, 58] on div "В работу" at bounding box center [286, 58] width 36 height 10
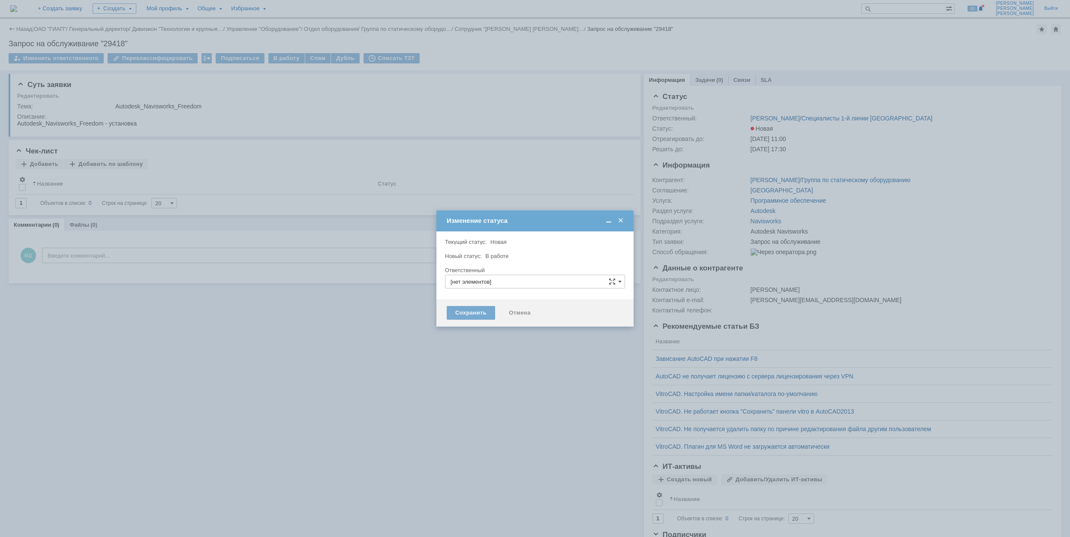
type input "[PERSON_NAME]"
type input "Autodesk Navisworks"
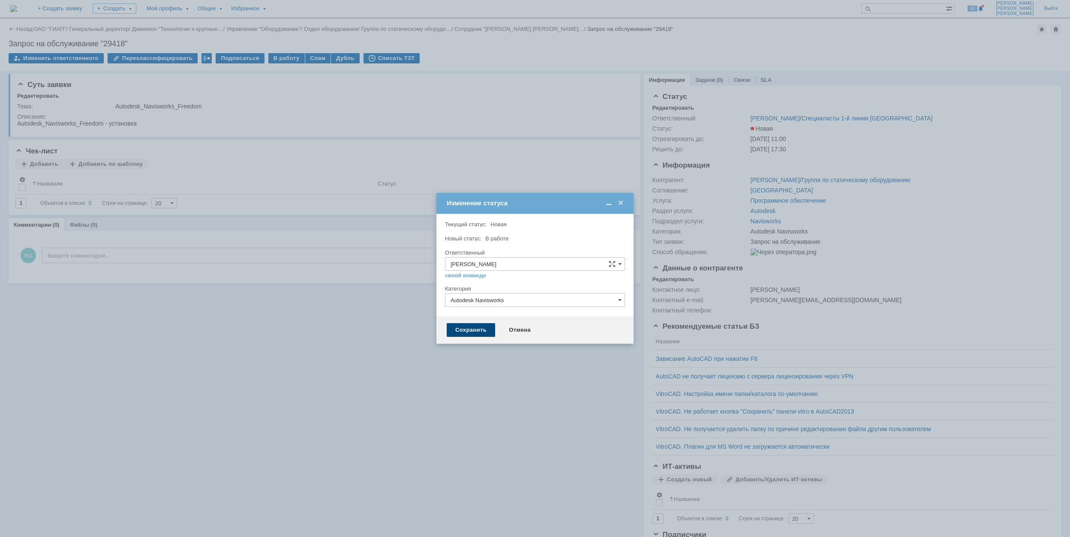
click at [465, 325] on div "Сохранить" at bounding box center [471, 330] width 48 height 14
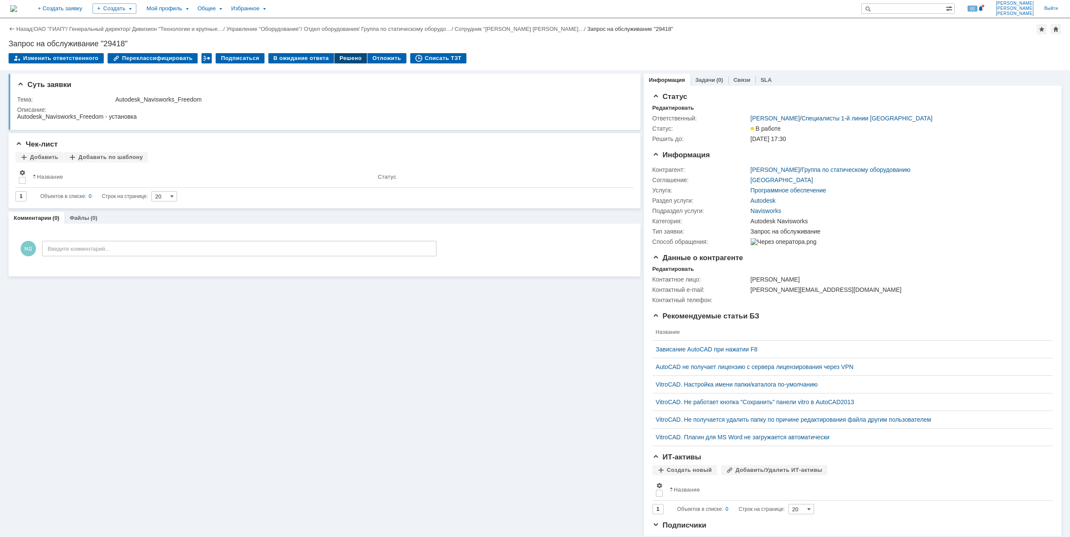
click at [338, 62] on div "Решено" at bounding box center [350, 58] width 33 height 10
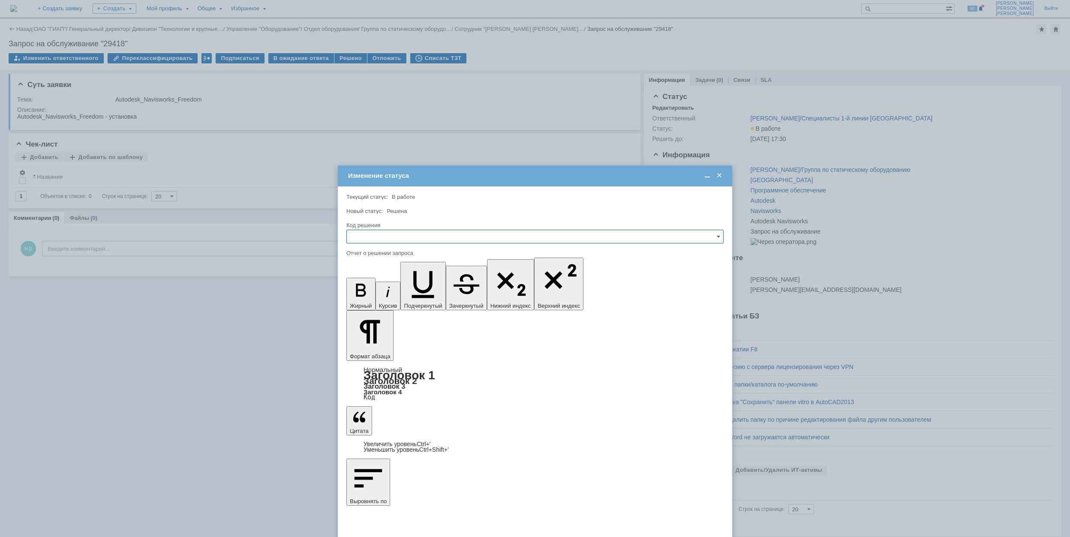
click at [400, 239] on input "text" at bounding box center [534, 237] width 377 height 14
click at [381, 292] on span "Решено" at bounding box center [535, 294] width 366 height 7
type input "Решено"
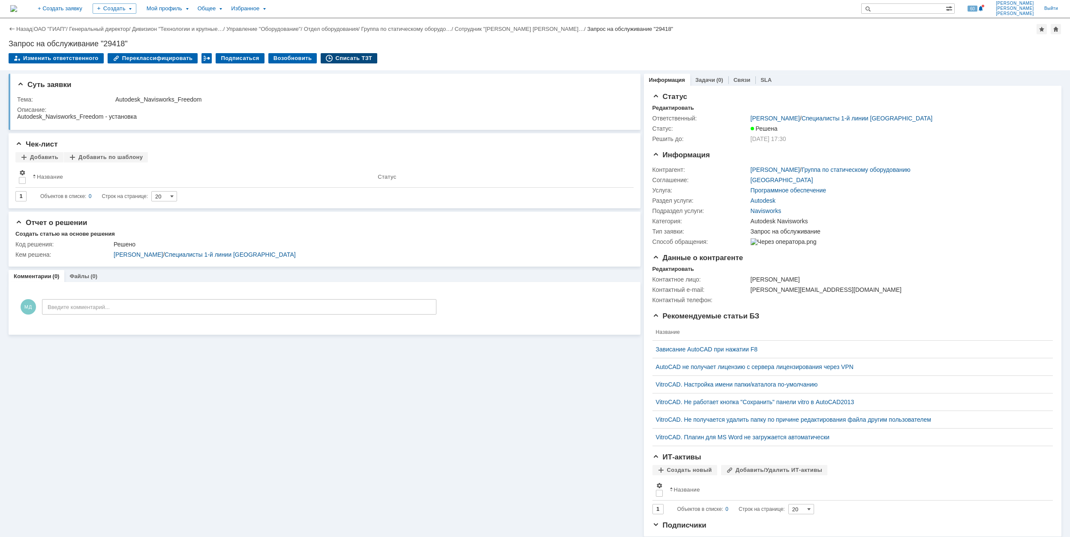
click at [335, 57] on div "Списать ТЗТ" at bounding box center [349, 58] width 57 height 10
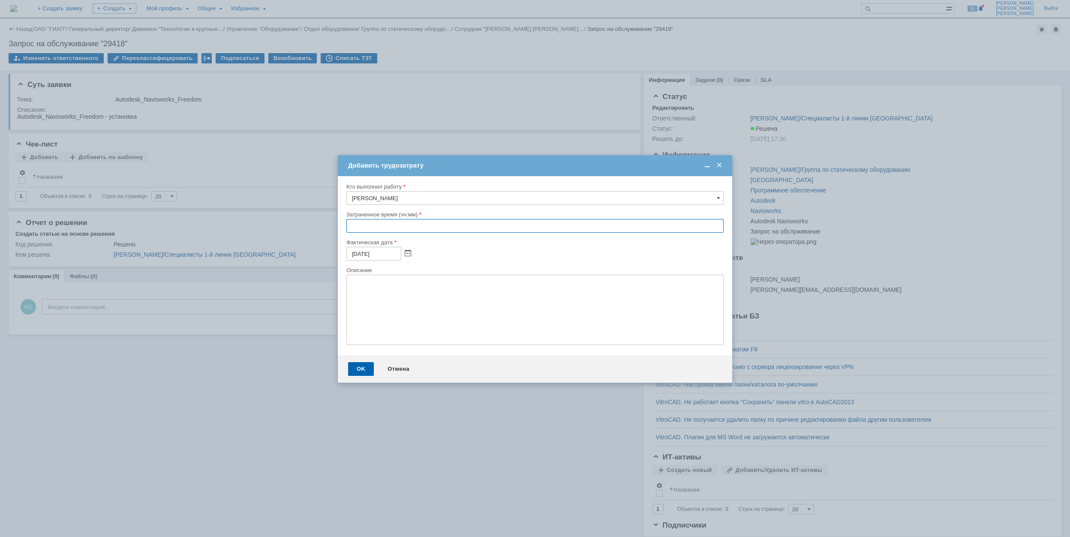
click at [348, 225] on input "text" at bounding box center [534, 226] width 377 height 14
type input "00:40"
click at [364, 366] on div "OK" at bounding box center [361, 369] width 26 height 14
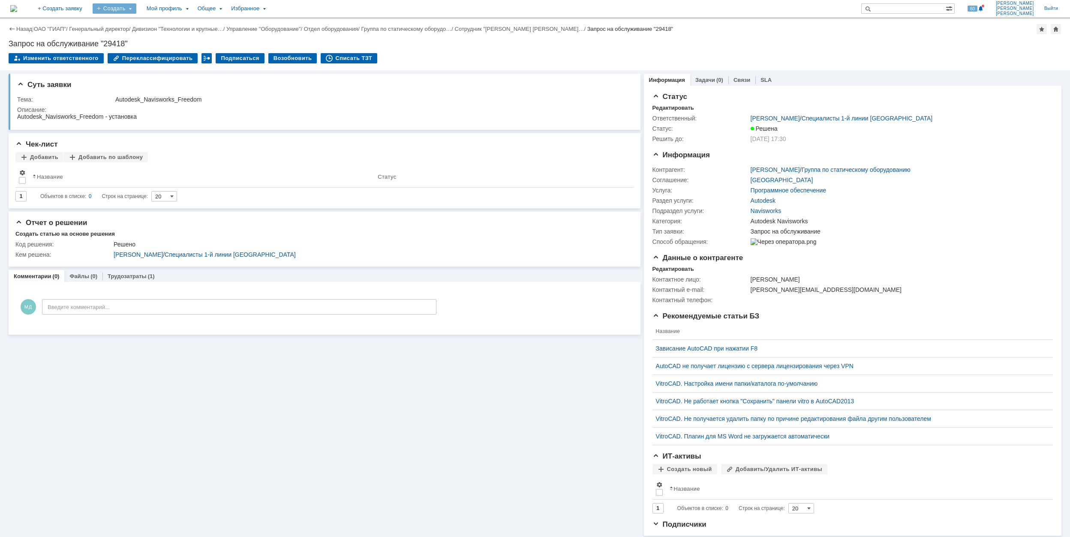
click at [136, 8] on div "Создать" at bounding box center [115, 8] width 44 height 10
click at [159, 48] on link "Заявка" at bounding box center [126, 53] width 65 height 10
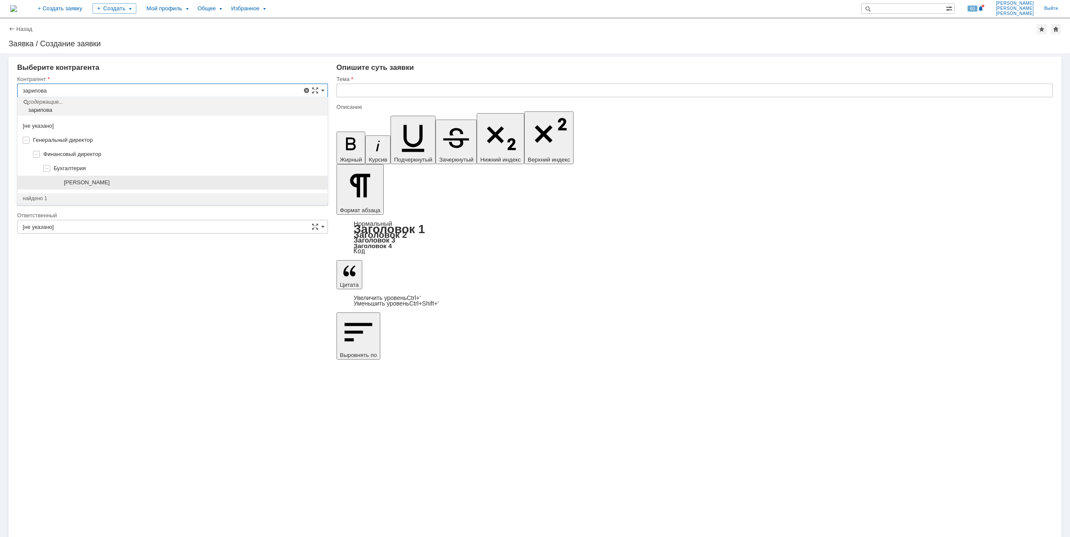
click at [141, 187] on div "[PERSON_NAME]" at bounding box center [173, 183] width 310 height 14
type input "[PERSON_NAME]"
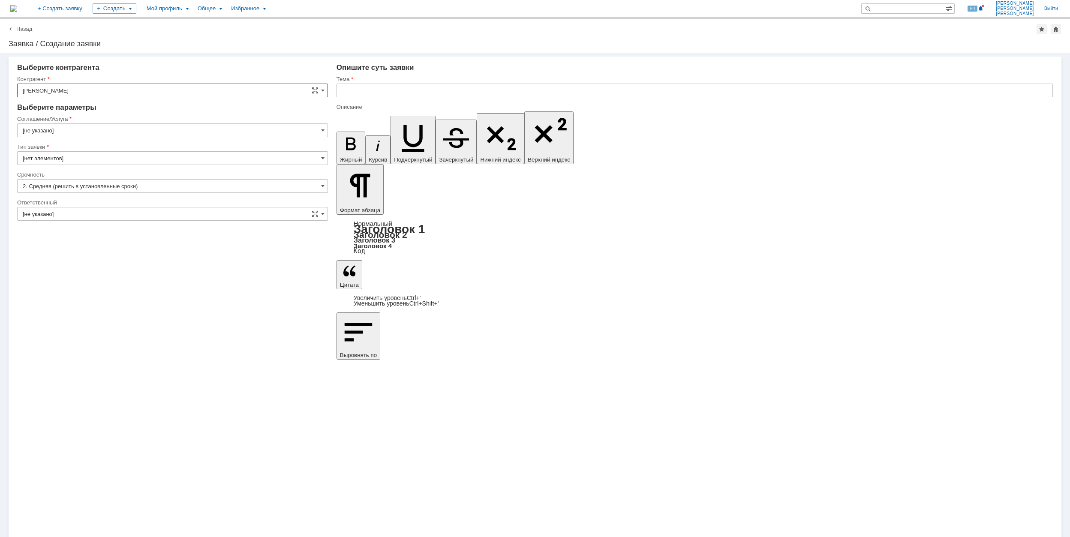
type input "[GEOGRAPHIC_DATA]"
click at [92, 128] on input "[GEOGRAPHIC_DATA]" at bounding box center [172, 130] width 311 height 14
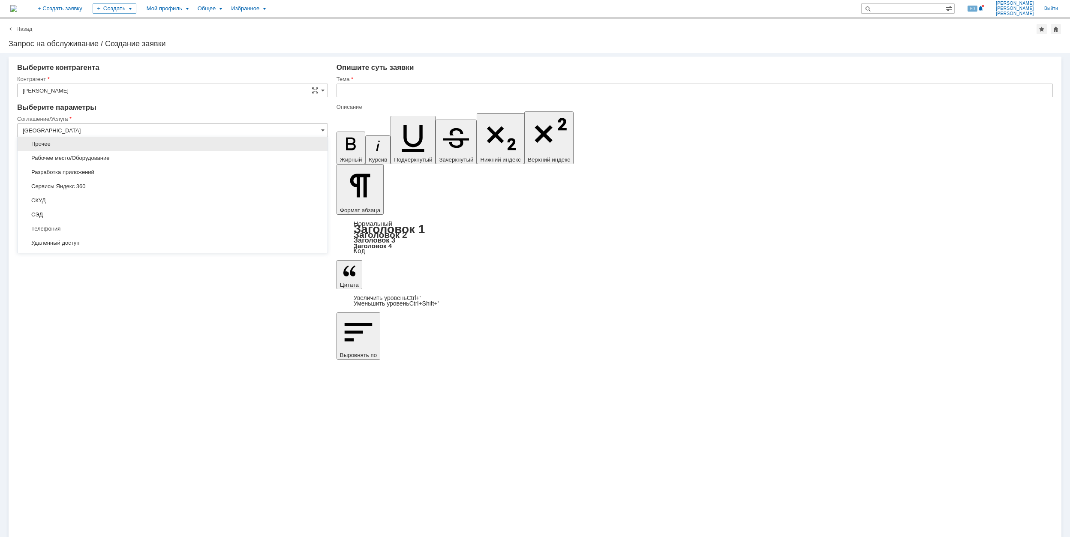
click at [69, 145] on span "Прочее" at bounding box center [173, 144] width 300 height 7
type input "Прочее"
click at [81, 216] on input "[не указано]" at bounding box center [172, 214] width 311 height 14
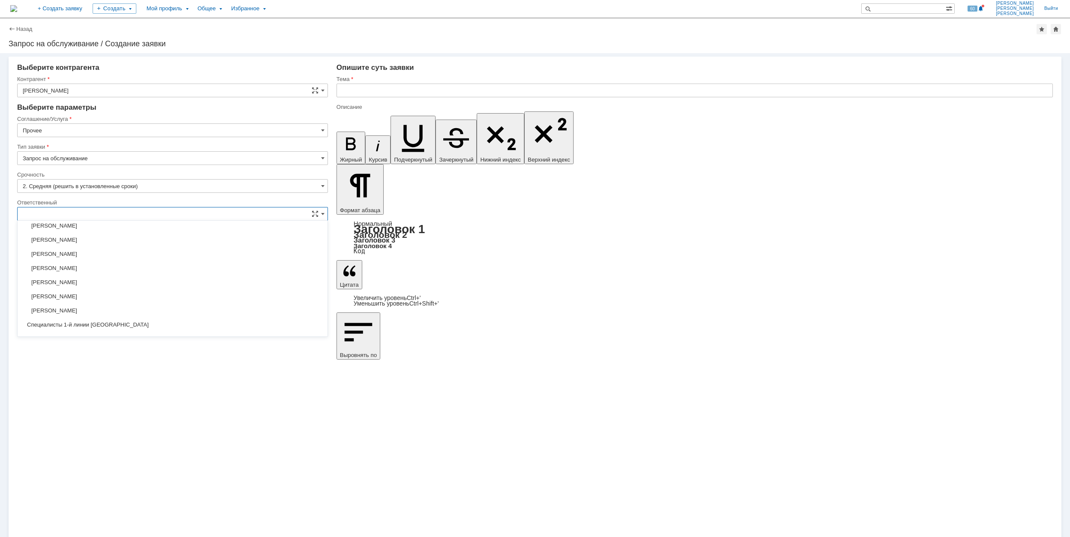
scroll to position [333, 0]
click at [167, 277] on div "[PERSON_NAME]" at bounding box center [173, 278] width 310 height 14
type input "[PERSON_NAME]"
click at [415, 84] on input "text" at bounding box center [694, 91] width 716 height 14
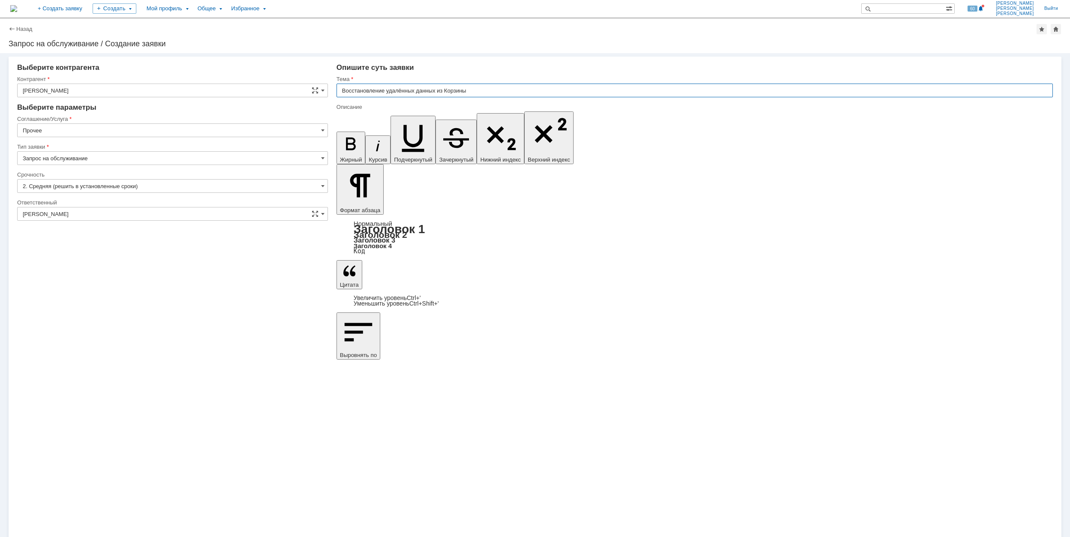
drag, startPoint x: 483, startPoint y: 93, endPoint x: 338, endPoint y: 91, distance: 145.3
click at [338, 91] on input "Восстановление удалённых данных из Корзины" at bounding box center [694, 91] width 716 height 14
type input "Восстановление удалённых данных из Корзины"
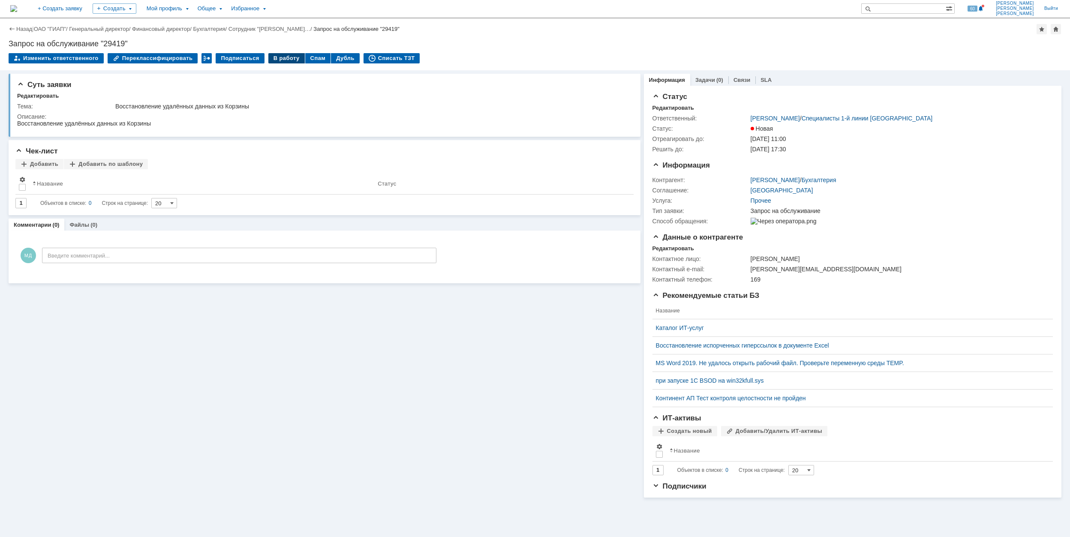
click at [277, 58] on div "В работу" at bounding box center [286, 58] width 36 height 10
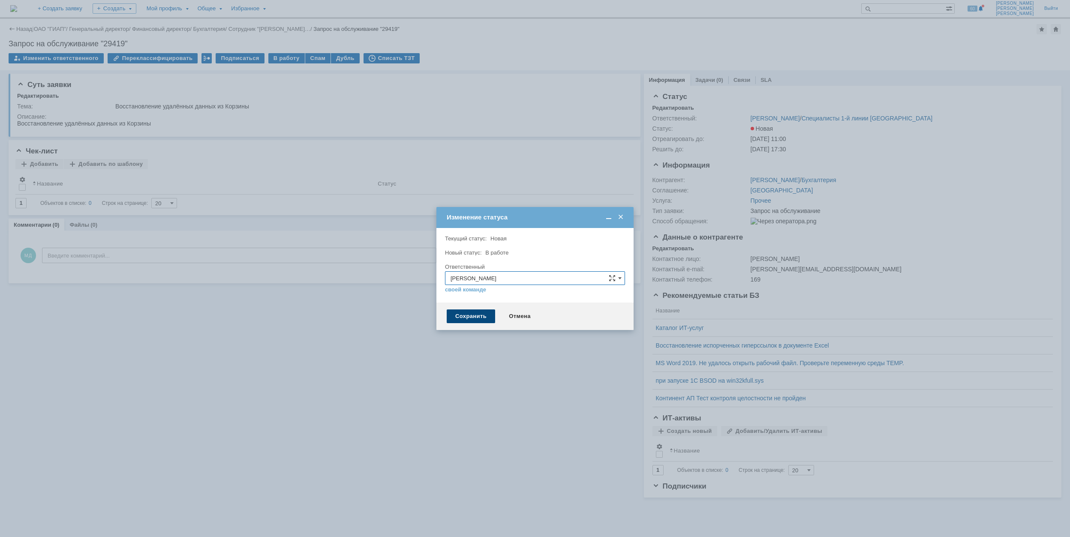
click at [480, 314] on div "Сохранить" at bounding box center [471, 316] width 48 height 14
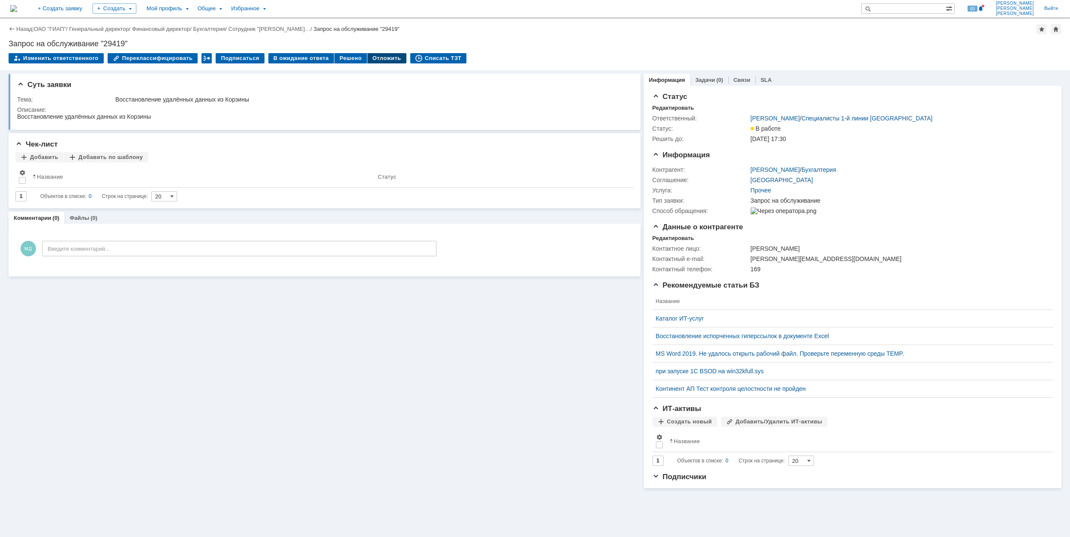
click at [386, 56] on div "Отложить" at bounding box center [386, 58] width 39 height 10
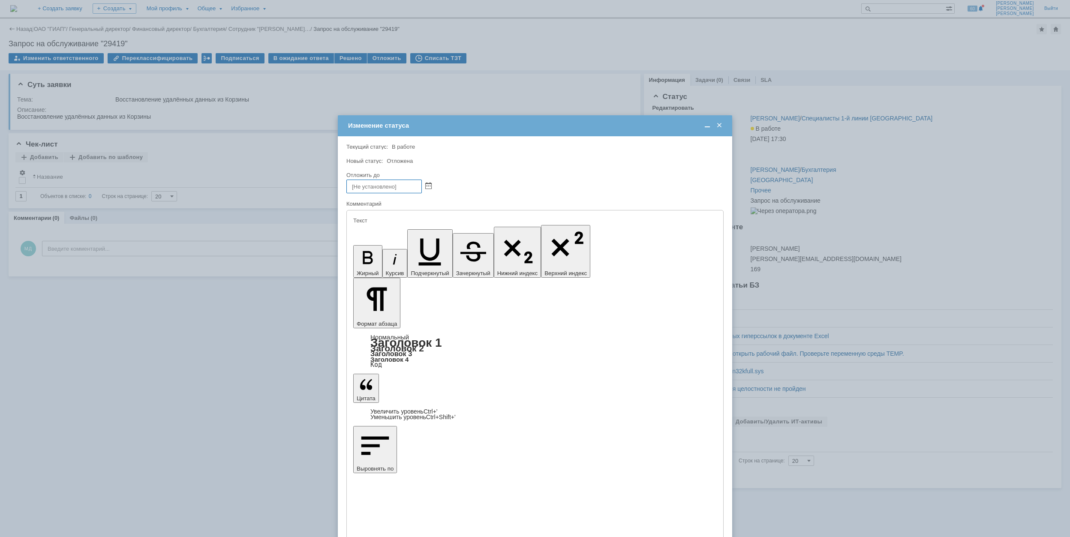
click at [562, 171] on div "Отложить до" at bounding box center [534, 175] width 377 height 8
click at [430, 184] on span at bounding box center [428, 186] width 6 height 7
click at [403, 237] on div "12" at bounding box center [404, 237] width 9 height 7
type input "12.09.2025 18:07"
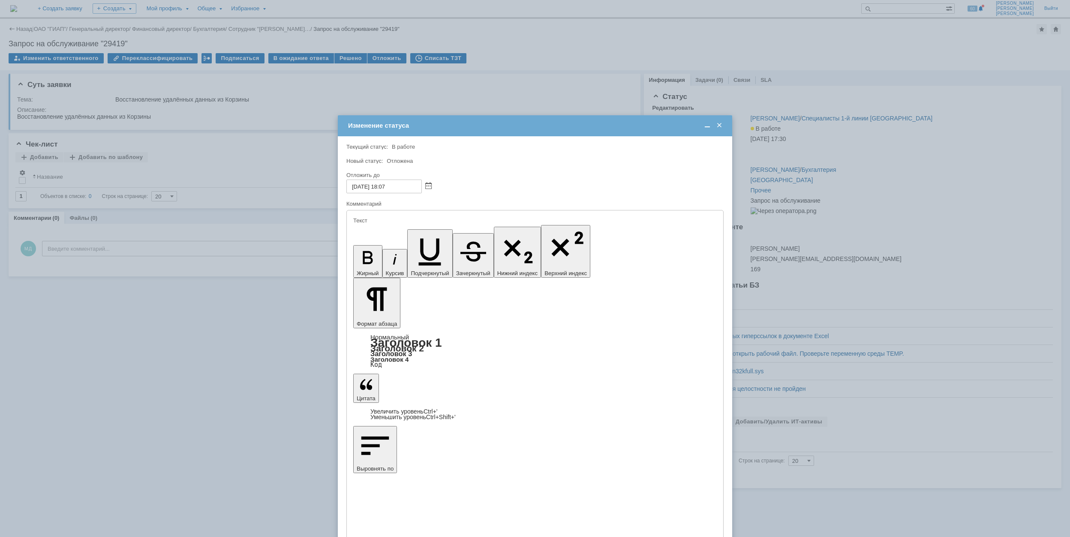
click at [387, 185] on input "12.09.2025 18:07" at bounding box center [383, 187] width 75 height 14
type input "12.09.2025 10:07"
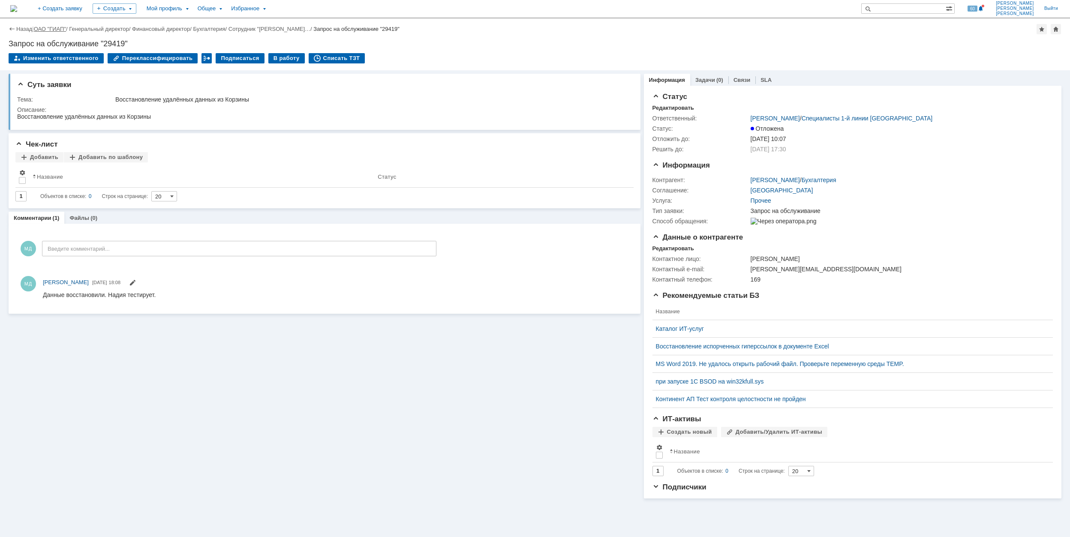
click at [45, 26] on link "ОАО "ГИАП"" at bounding box center [50, 29] width 32 height 6
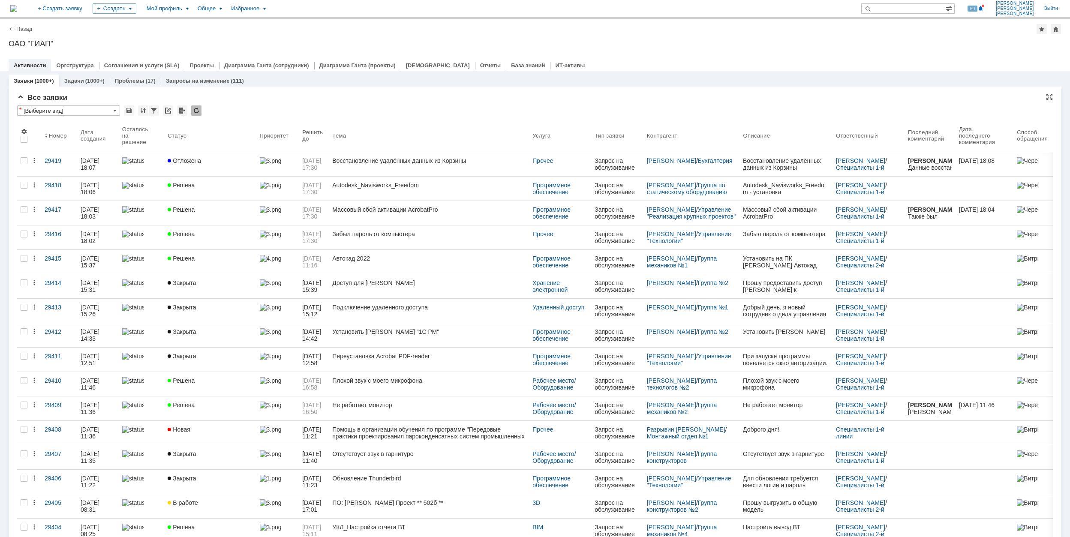
click at [374, 100] on div "Все заявки" at bounding box center [534, 97] width 1035 height 9
